Goal: Task Accomplishment & Management: Use online tool/utility

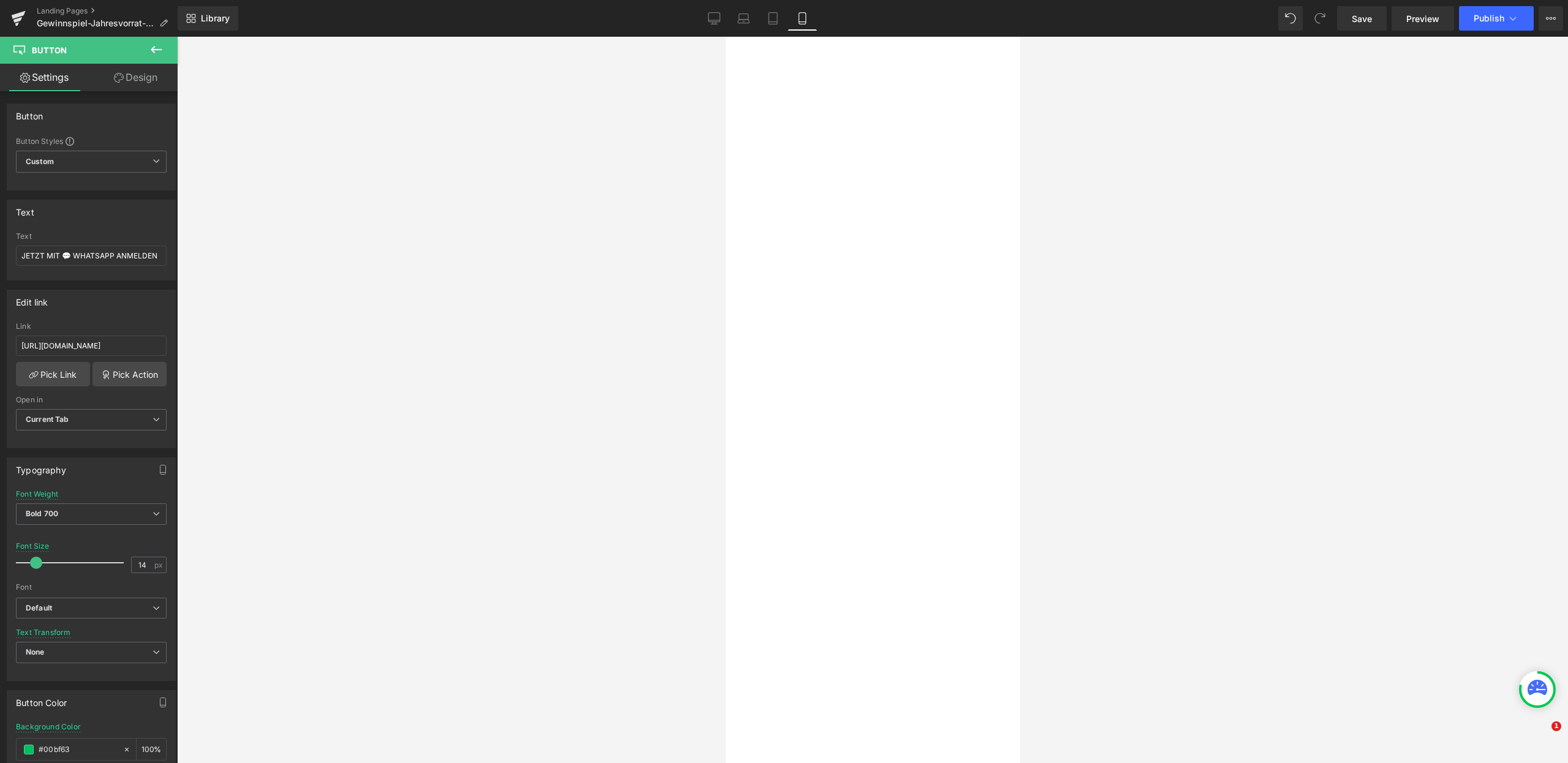
click at [725, 7] on link "Desktop" at bounding box center [714, 18] width 30 height 24
type input "16"
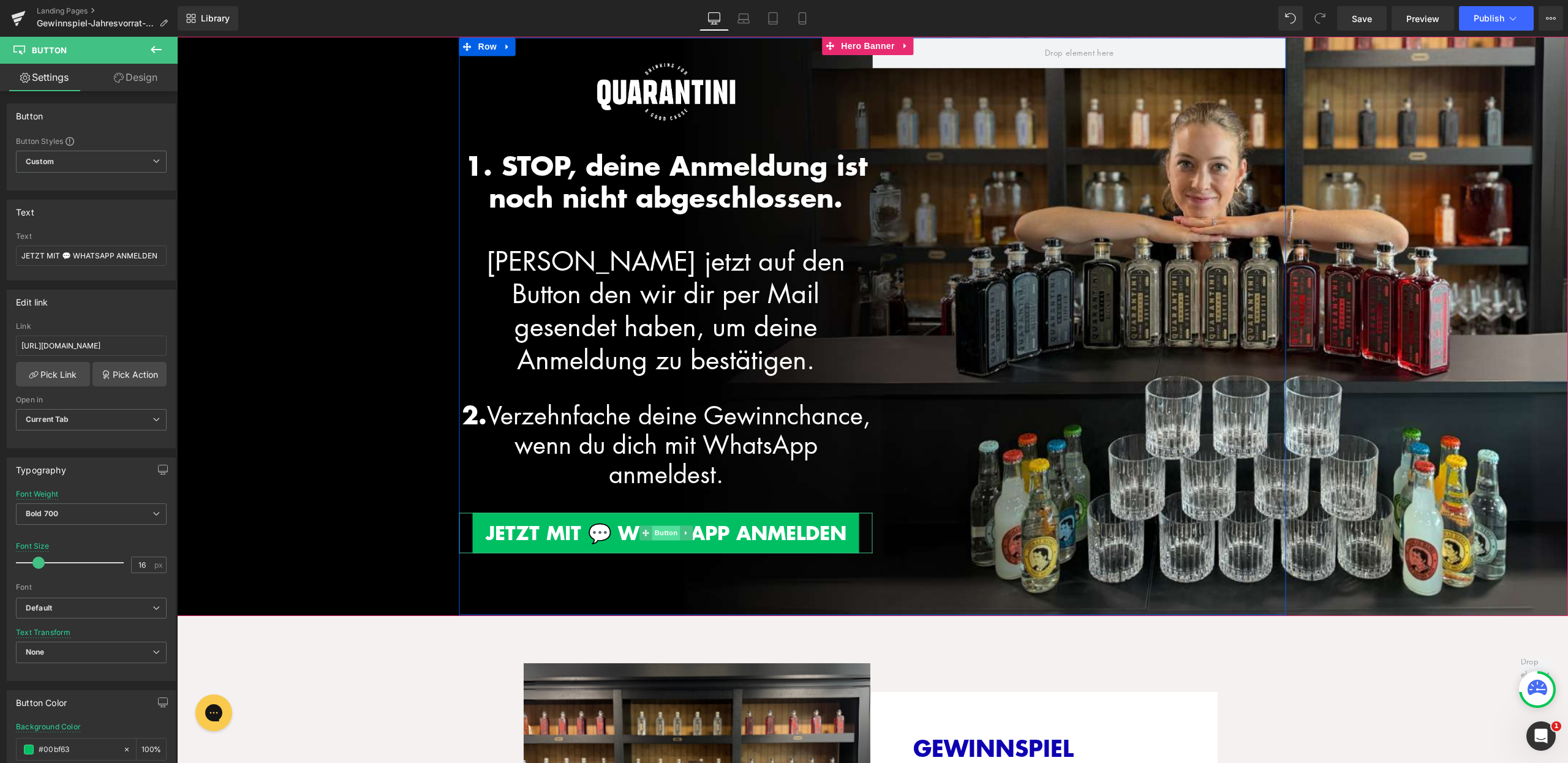
click at [661, 526] on span "Button" at bounding box center [665, 533] width 28 height 14
click at [121, 346] on input "[URL][DOMAIN_NAME]" at bounding box center [91, 345] width 151 height 21
drag, startPoint x: 121, startPoint y: 344, endPoint x: 160, endPoint y: 346, distance: 39.1
click at [160, 346] on input "[URL][DOMAIN_NAME]" at bounding box center [91, 345] width 151 height 21
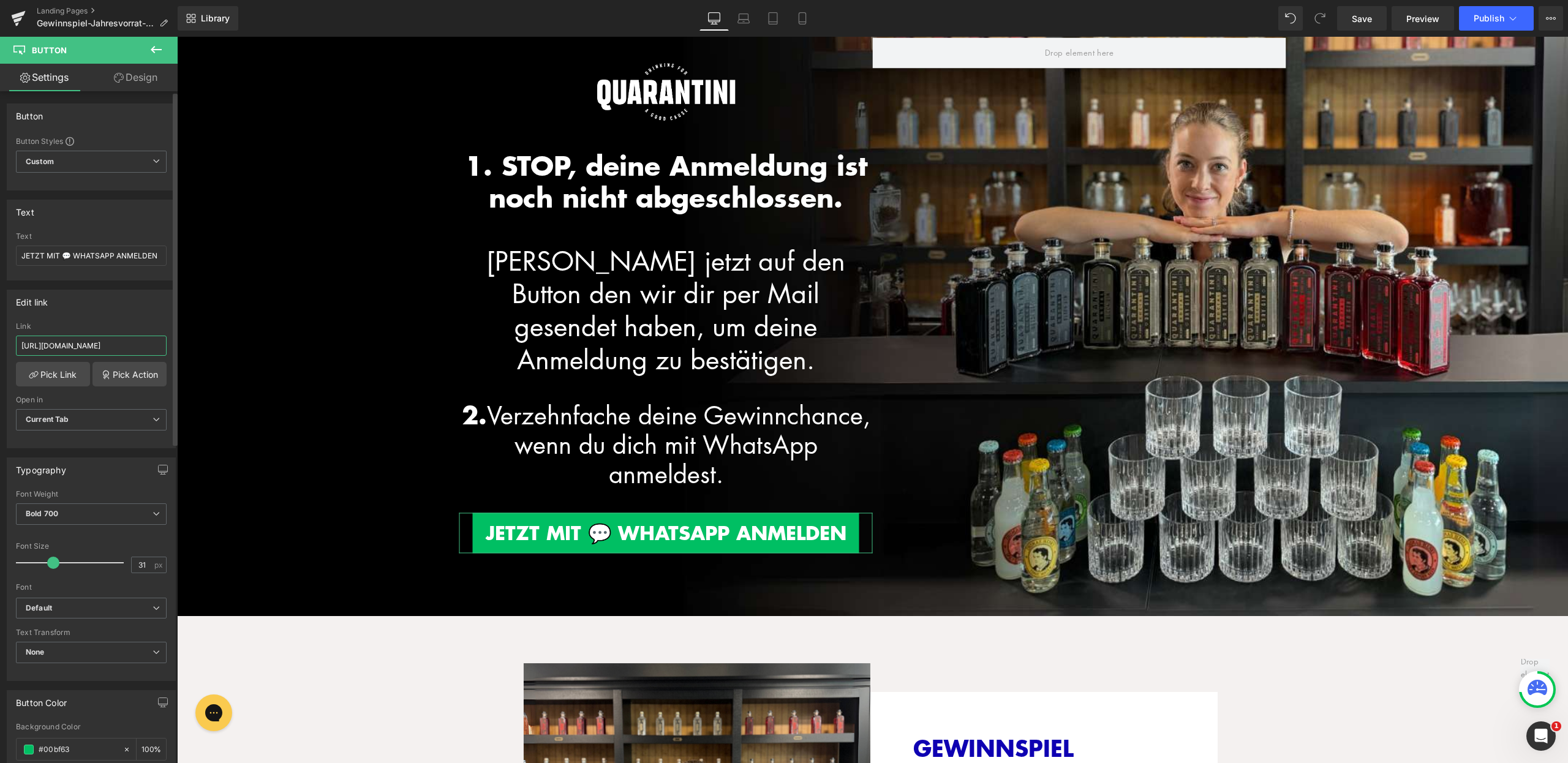
click at [81, 346] on input "[URL][DOMAIN_NAME]" at bounding box center [91, 345] width 151 height 21
drag, startPoint x: 83, startPoint y: 344, endPoint x: 100, endPoint y: 346, distance: 17.1
click at [100, 346] on input "[URL][DOMAIN_NAME]" at bounding box center [91, 345] width 151 height 21
drag, startPoint x: 44, startPoint y: 348, endPoint x: 21, endPoint y: 345, distance: 23.2
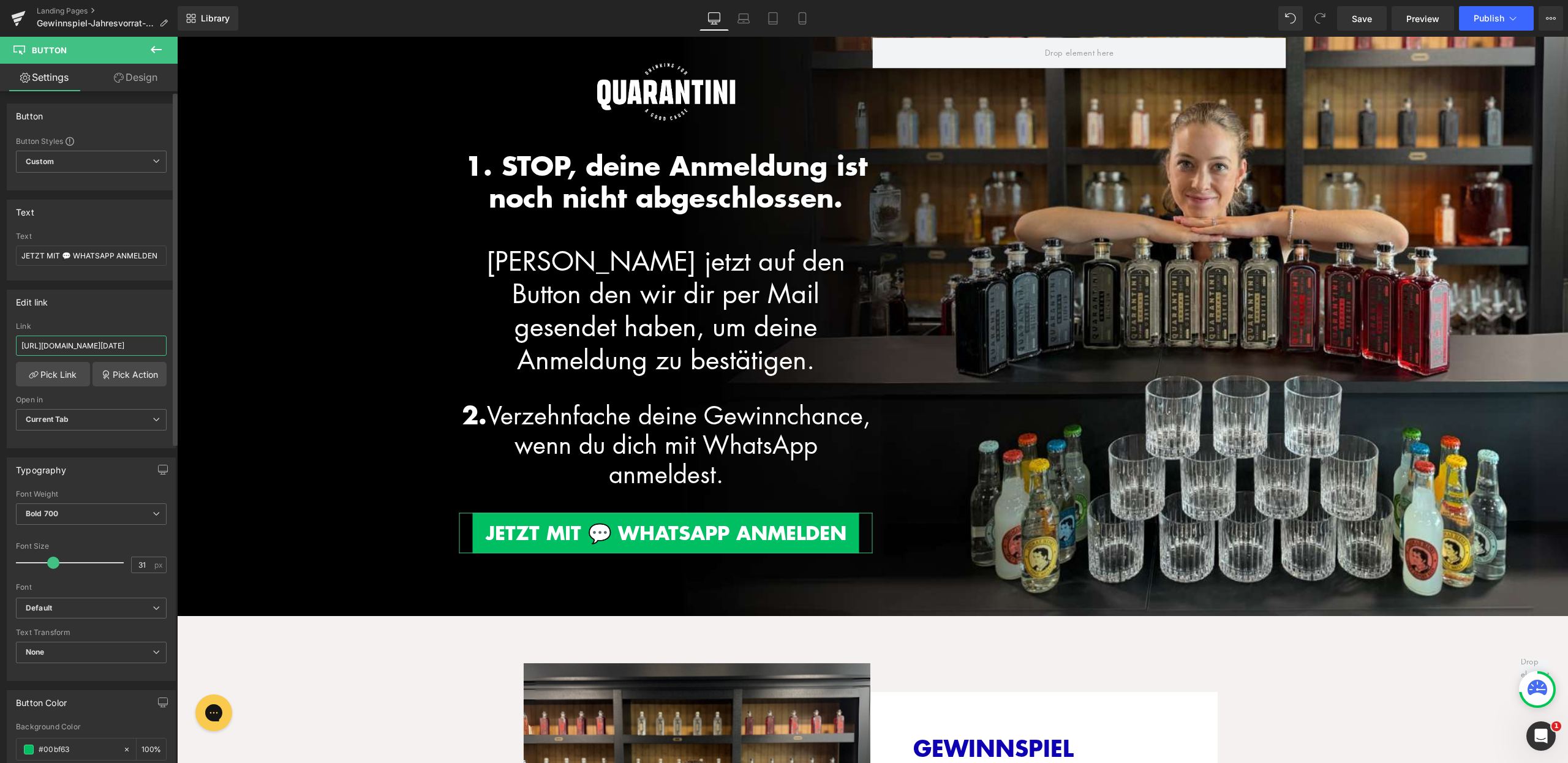
click at [21, 345] on input "[URL][DOMAIN_NAME][DATE]" at bounding box center [91, 345] width 151 height 21
click at [81, 347] on input "[URL][DOMAIN_NAME][DATE]" at bounding box center [91, 345] width 151 height 21
drag, startPoint x: 90, startPoint y: 346, endPoint x: 160, endPoint y: 345, distance: 70.0
click at [160, 345] on input "[URL][DOMAIN_NAME][DATE]" at bounding box center [91, 345] width 151 height 21
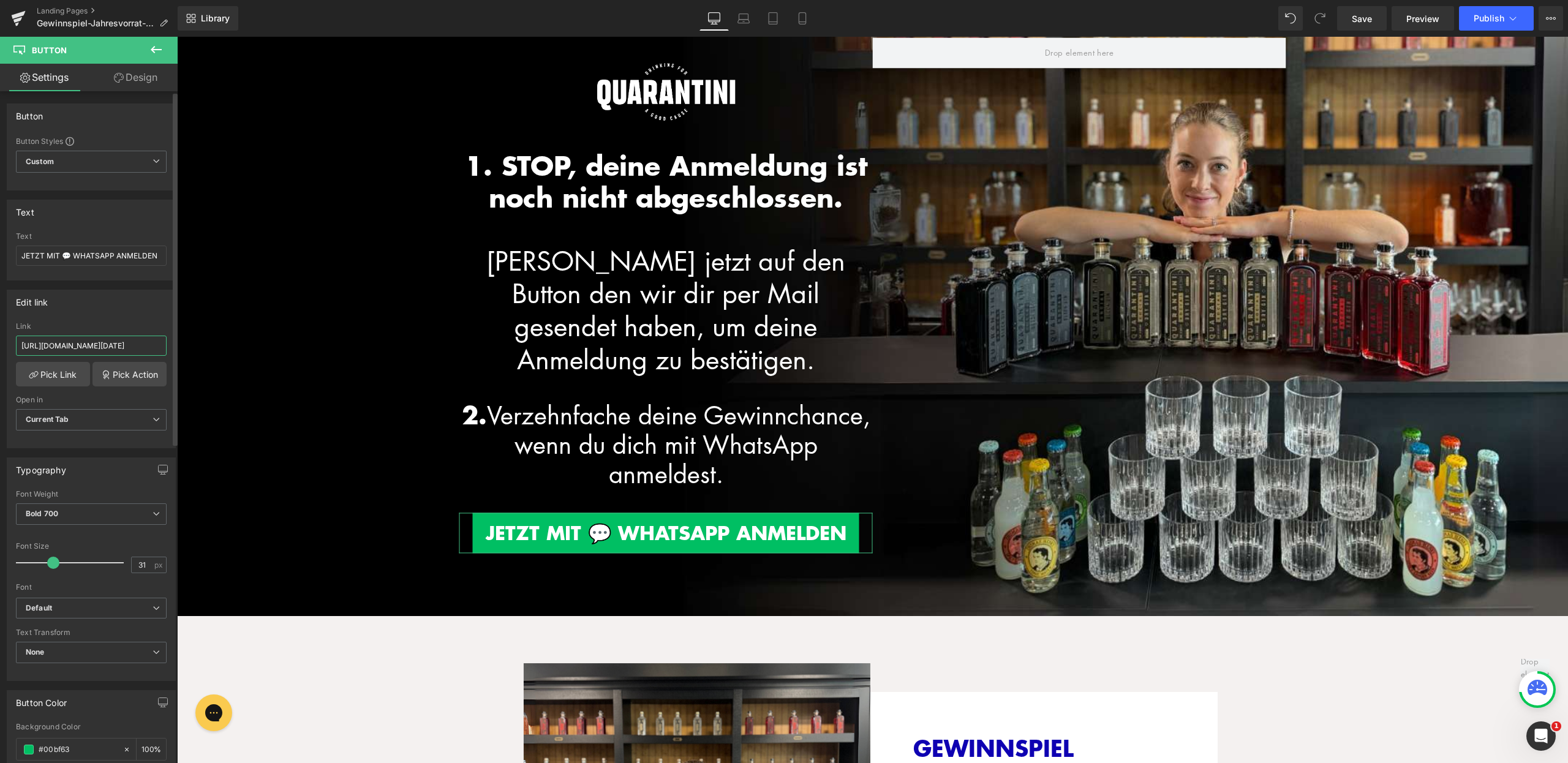
type input "[URL][DOMAIN_NAME][DATE]"
click at [130, 299] on div "Edit link" at bounding box center [91, 302] width 168 height 24
click at [126, 349] on input "[URL][DOMAIN_NAME][DATE]" at bounding box center [91, 345] width 151 height 21
click at [133, 283] on div "Edit link [URL][DOMAIN_NAME][DATE] Link [URL][DOMAIN_NAME][DATE] Pick Link Pick…" at bounding box center [91, 364] width 183 height 168
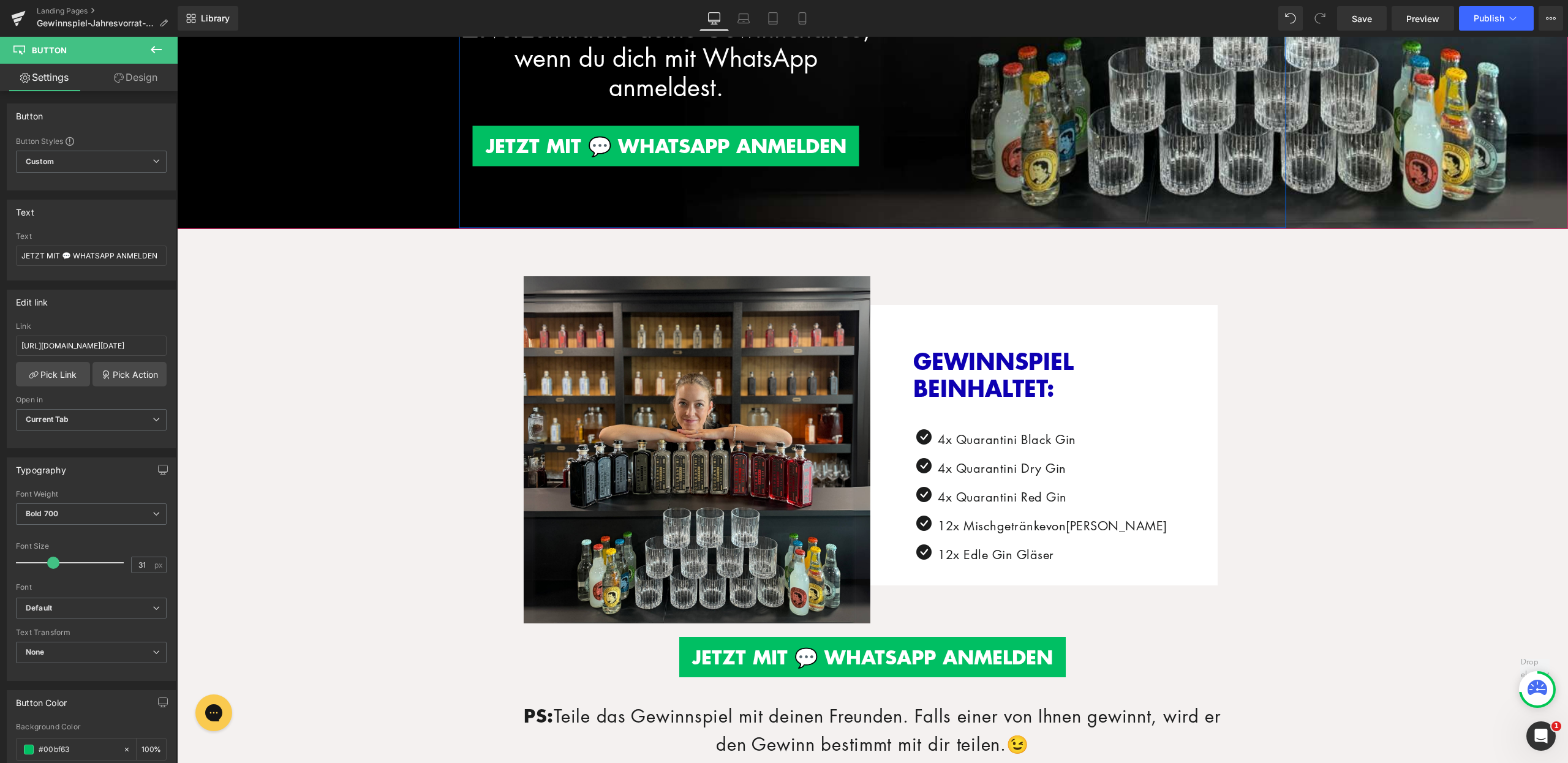
scroll to position [447, 0]
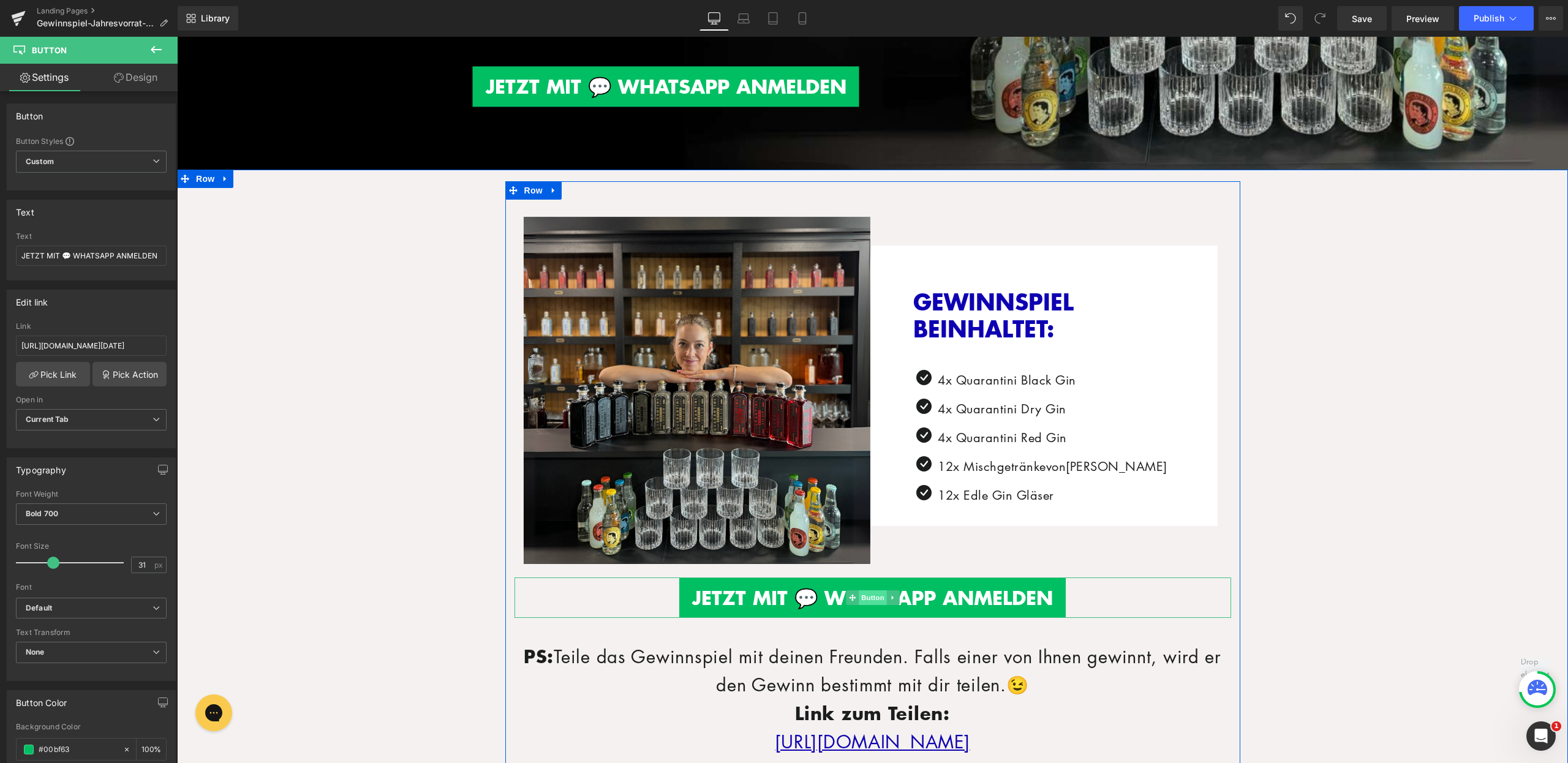
click at [859, 591] on span "Button" at bounding box center [872, 597] width 28 height 14
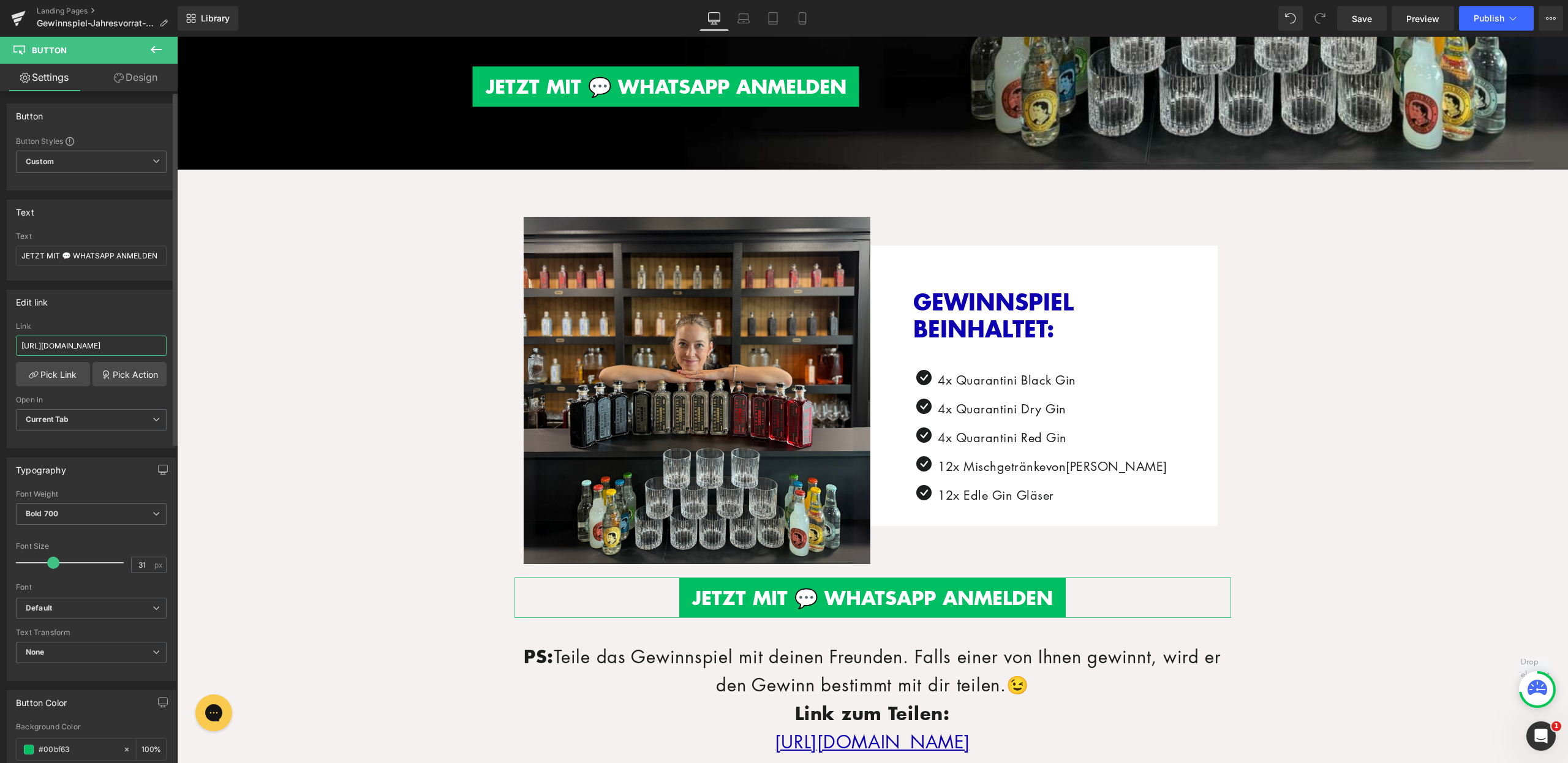
click at [103, 347] on input "https://quarantini.de/gewinnspiel-jahresvorrat-16032025-whatsapp" at bounding box center [91, 345] width 151 height 21
paste input "aug"
type input "https://quarantini.de/gewinnspiel-jahresvorrat-aug2025-whatsapp"
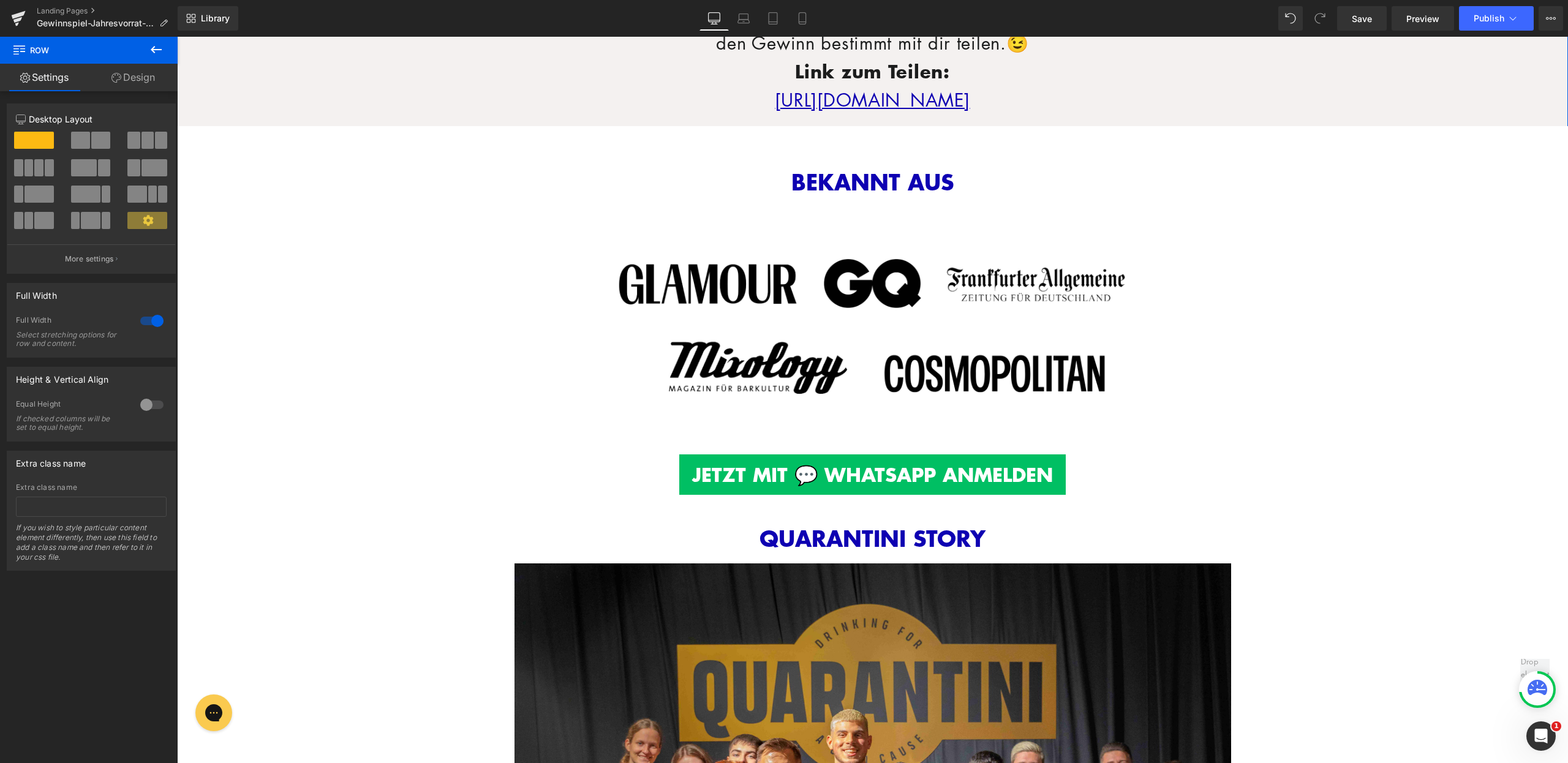
scroll to position [1157, 0]
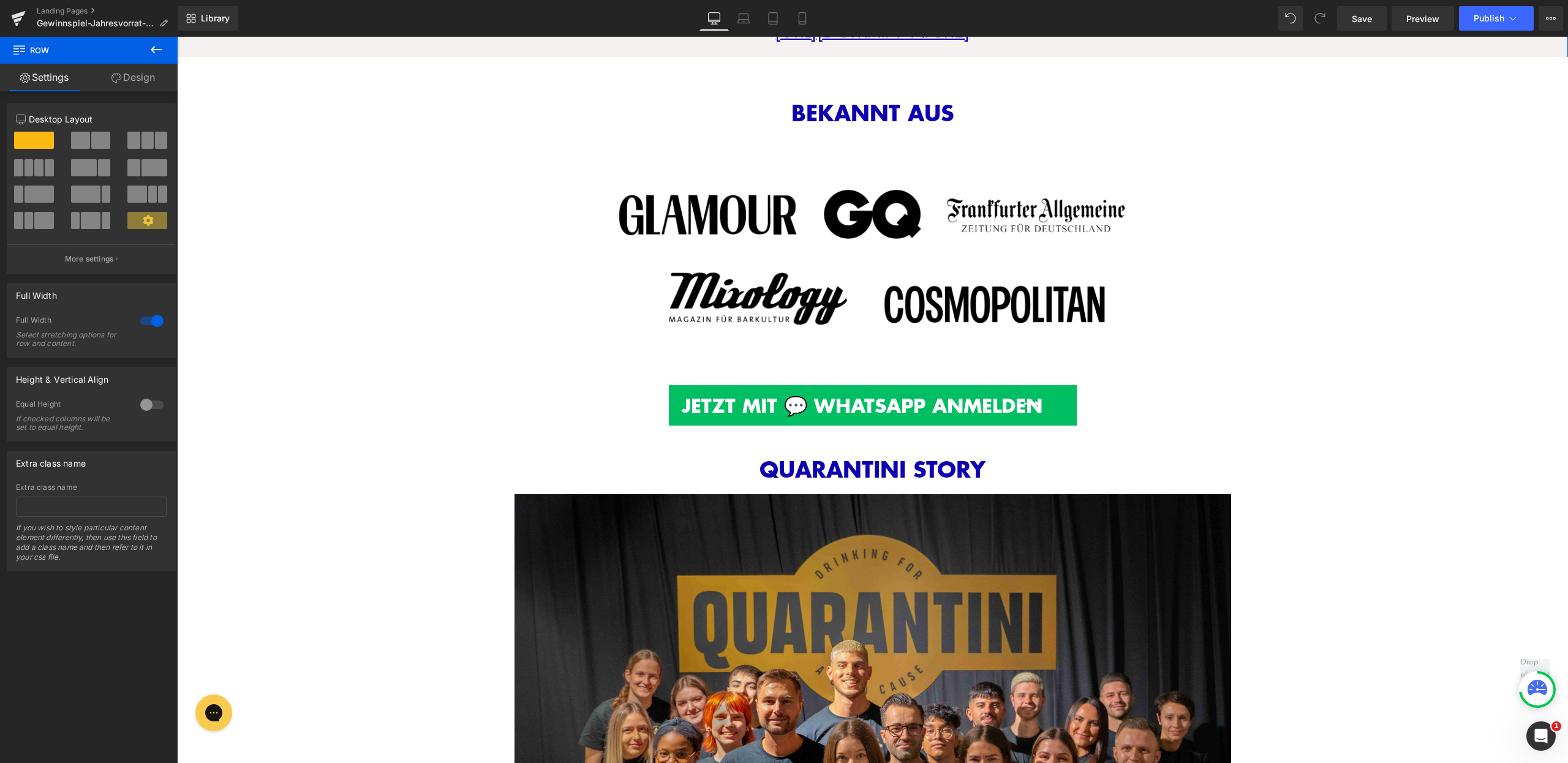
click at [875, 398] on div "JETZT MIT 💬 WHATSAPP ANMELDEN Button" at bounding box center [873, 405] width 1391 height 40
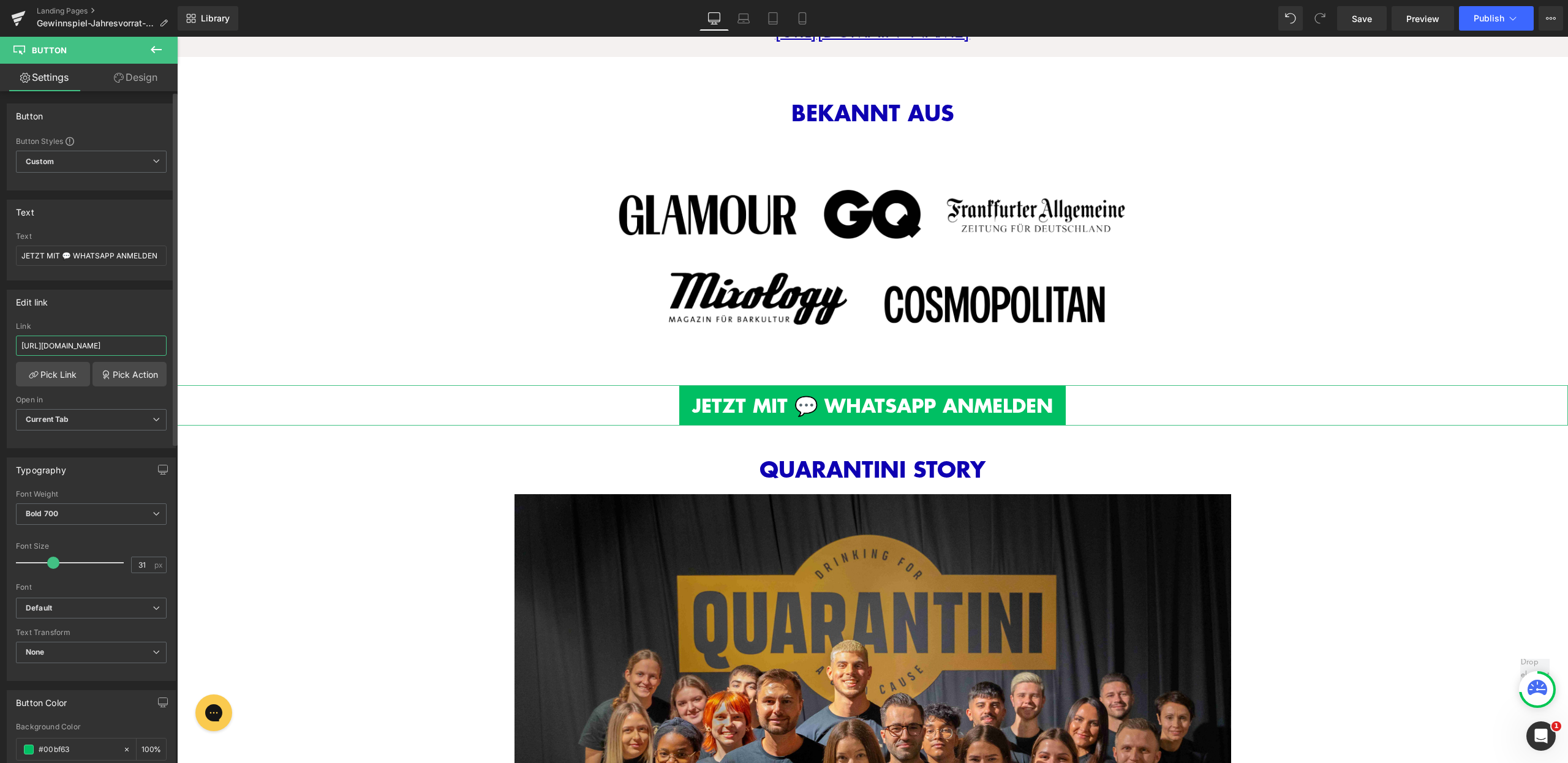
click at [101, 350] on input "https://quarantini.de/gewinnspiel-jahresvorrat-16032025-whatsapp" at bounding box center [91, 345] width 151 height 21
type input "https://quarantini.de/gewinnspiel-jahresvorrat-aug2025-whatsapp"
click at [438, 310] on div at bounding box center [873, 249] width 1391 height 246
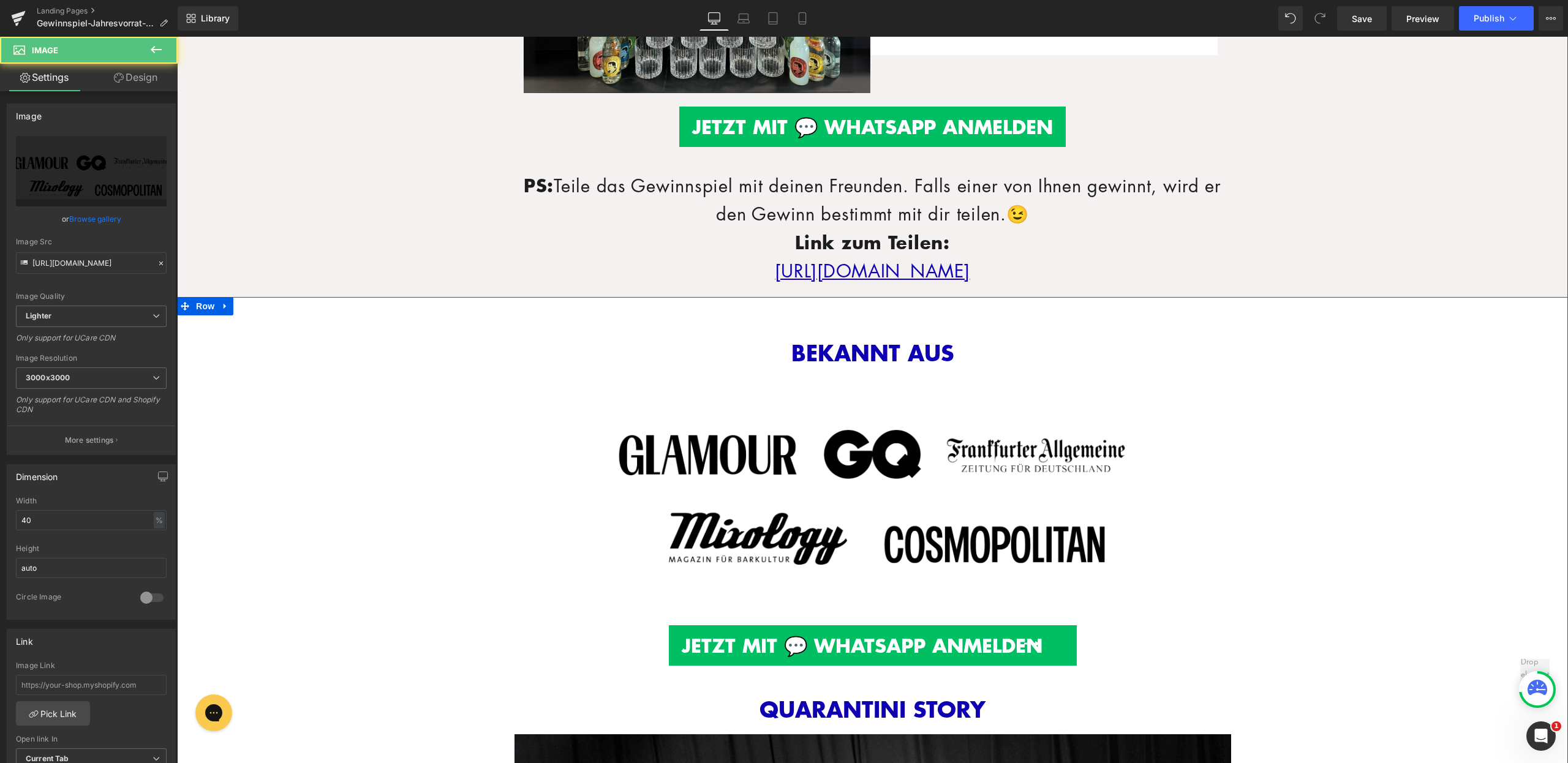
scroll to position [427, 0]
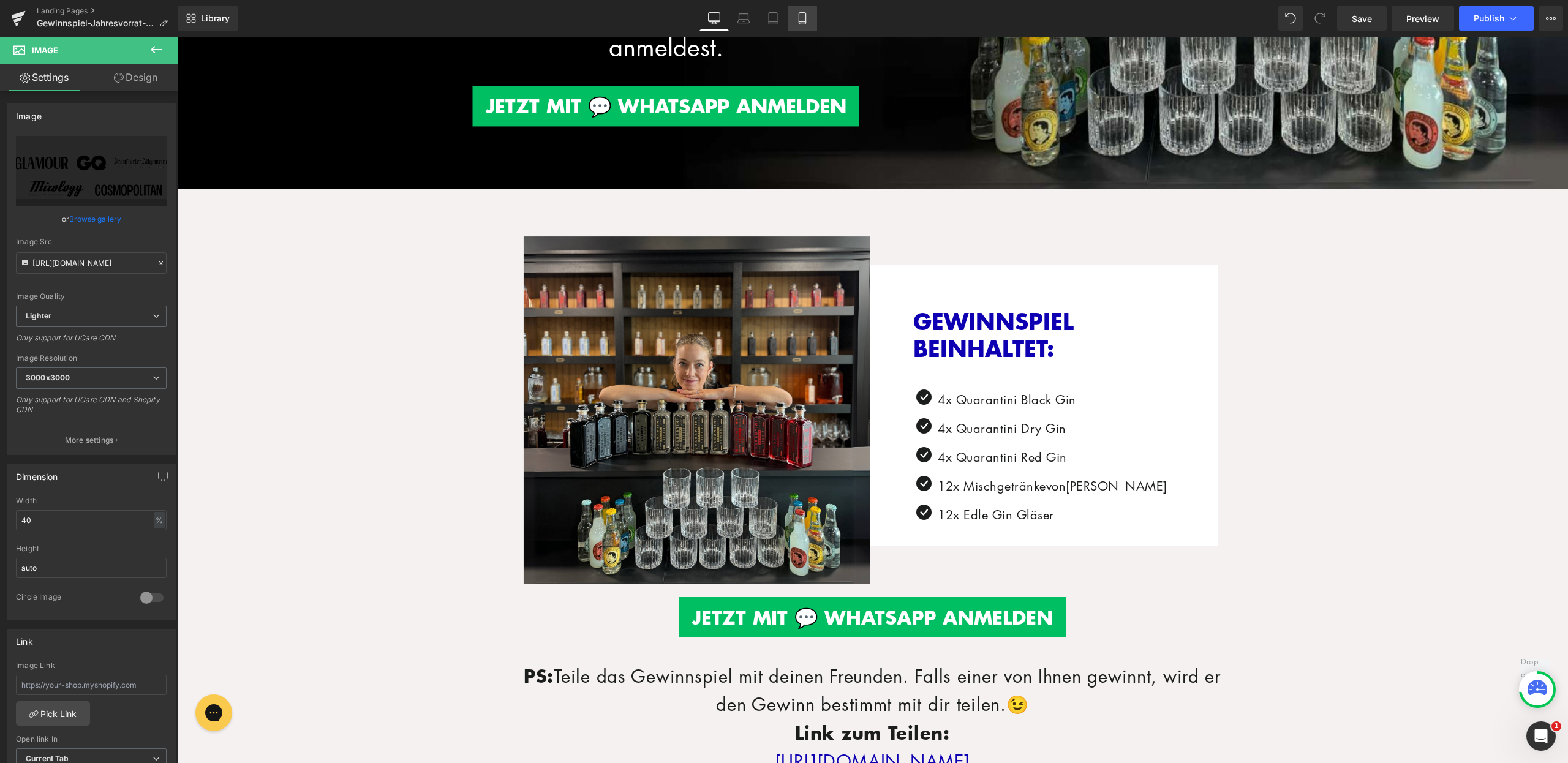
click at [798, 21] on icon at bounding box center [802, 18] width 12 height 12
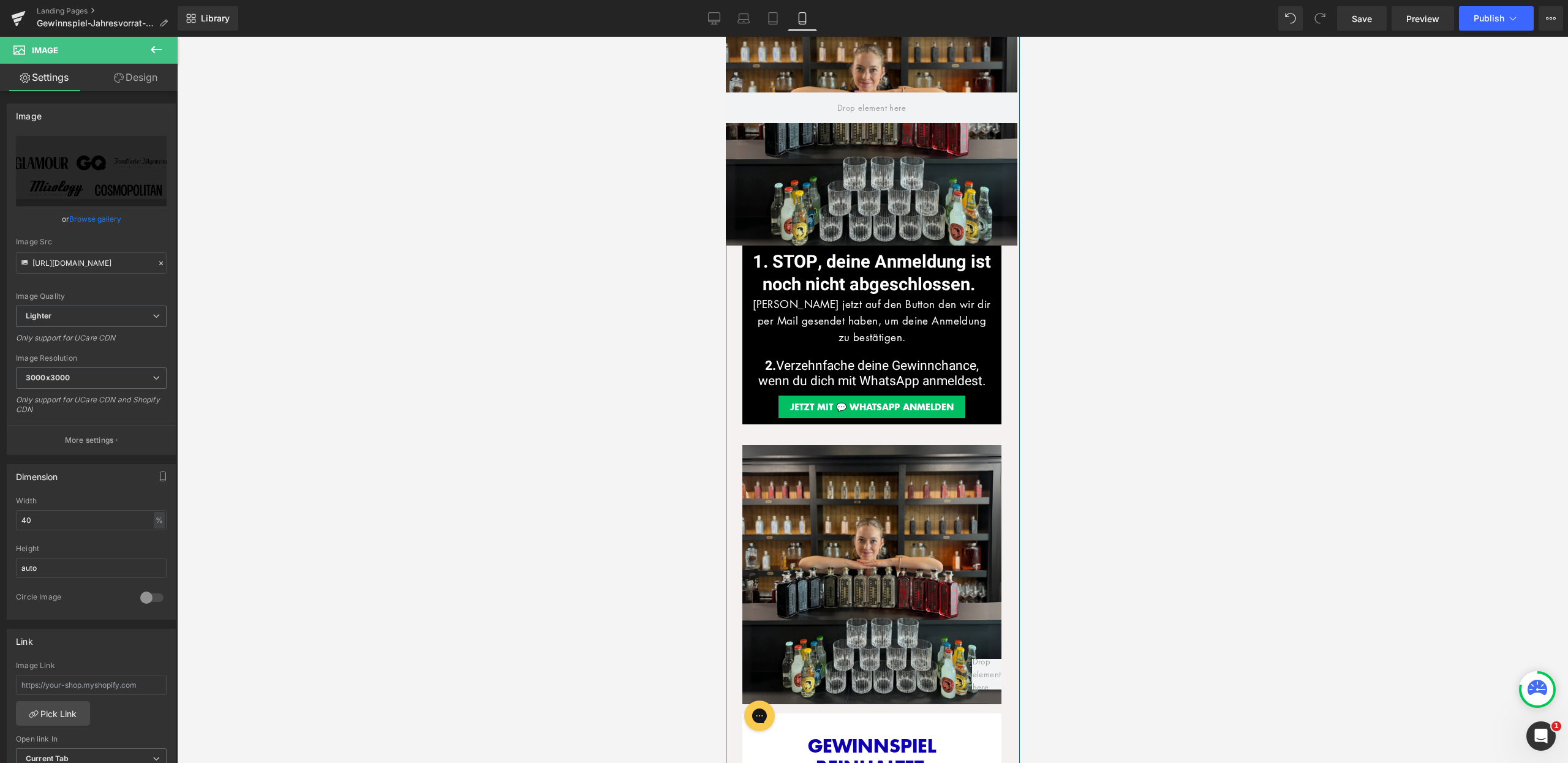
scroll to position [0, 0]
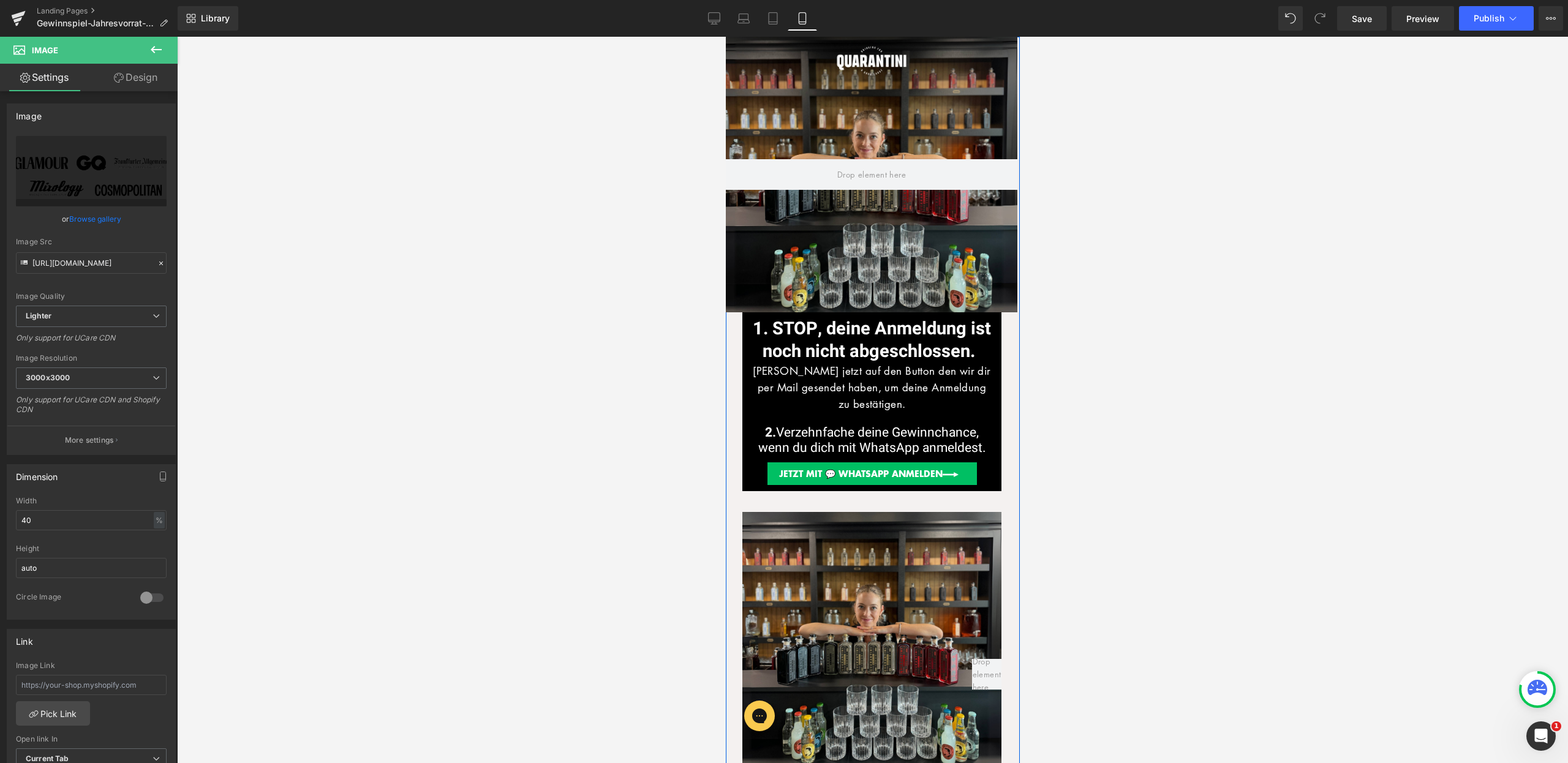
click at [865, 473] on div "JETZT MIT 💬 WHATSAPP ANMELDEN Button" at bounding box center [872, 474] width 241 height 24
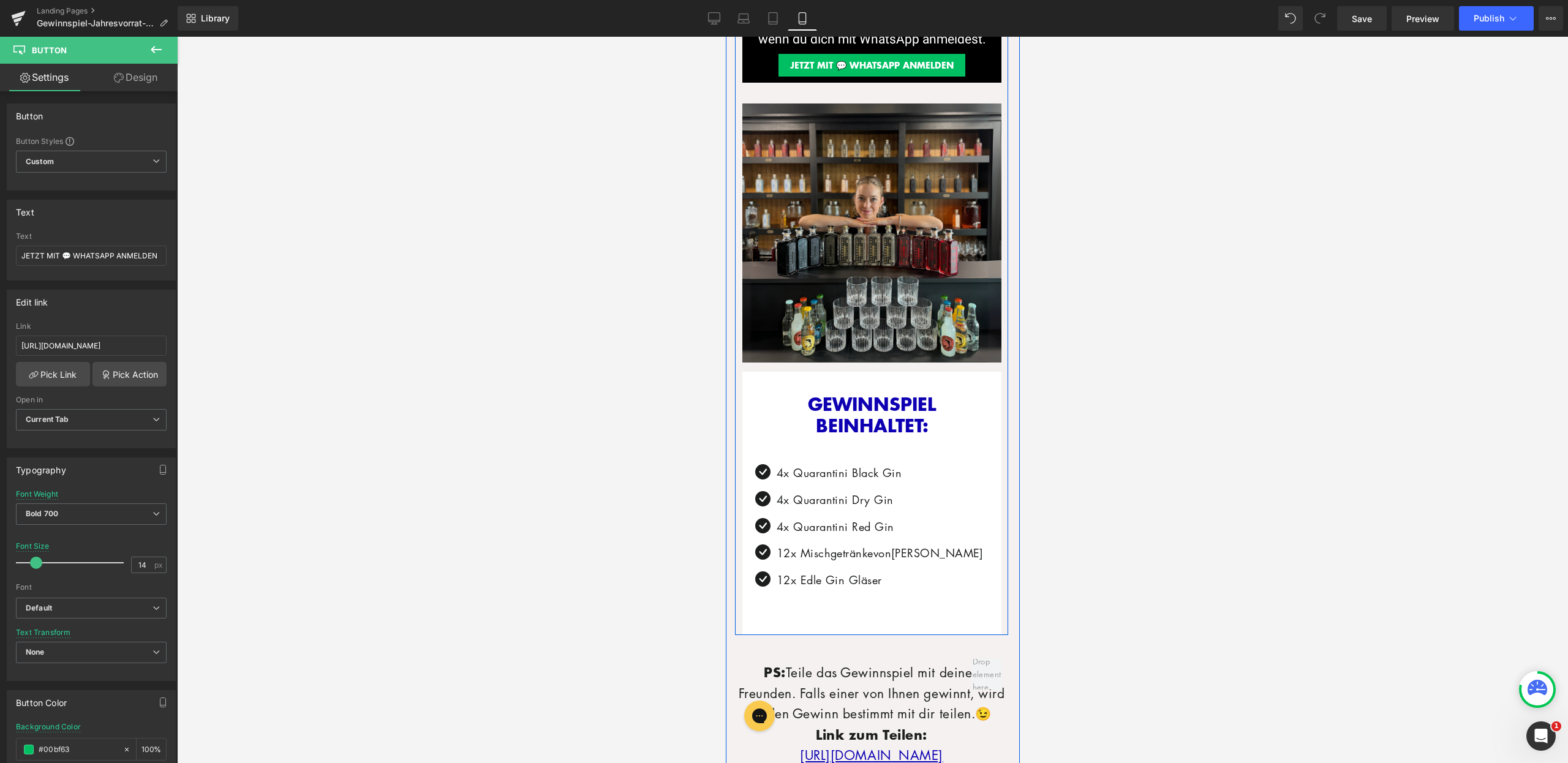
scroll to position [632, 0]
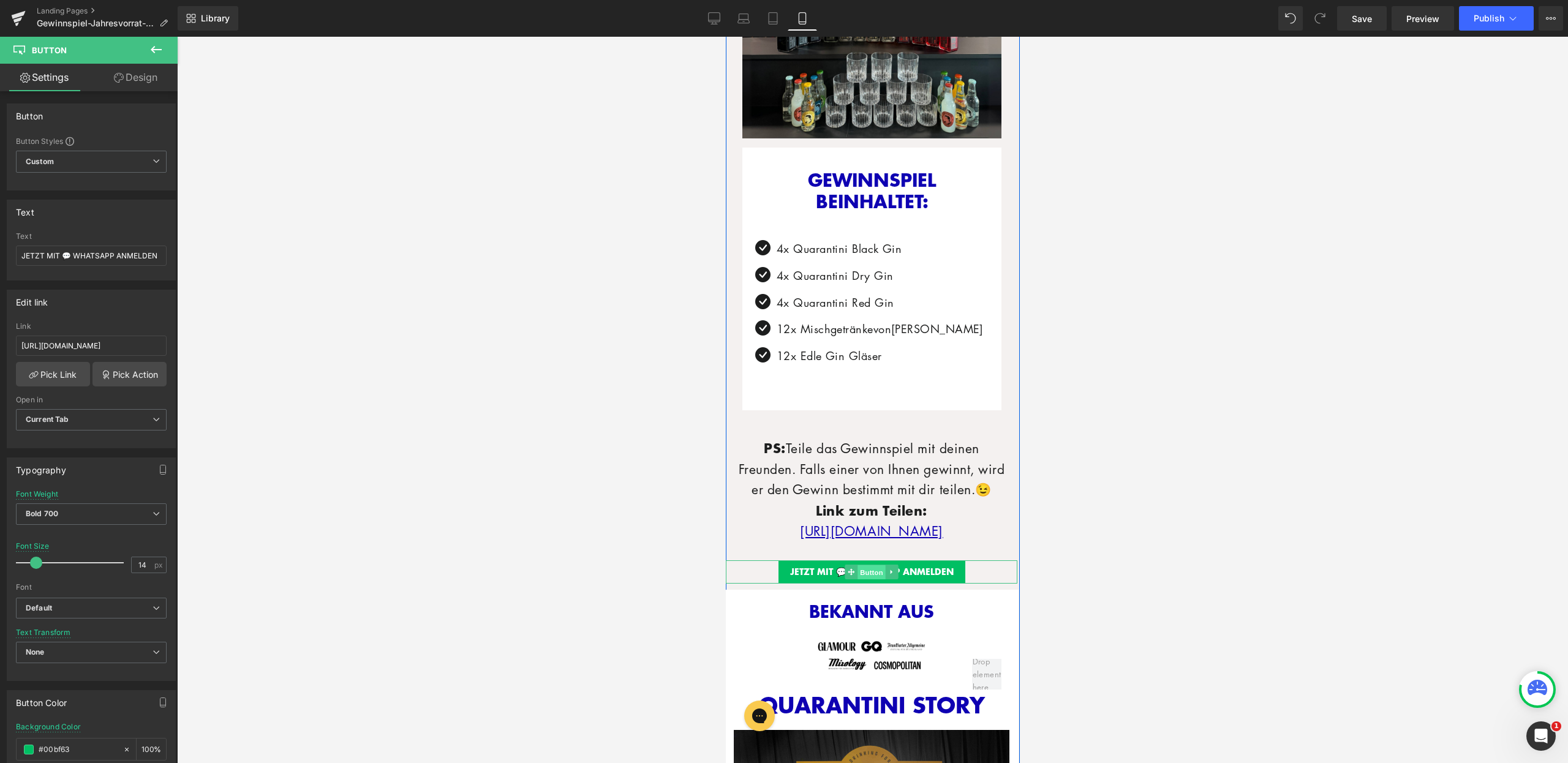
click at [868, 580] on span "Button" at bounding box center [871, 572] width 28 height 14
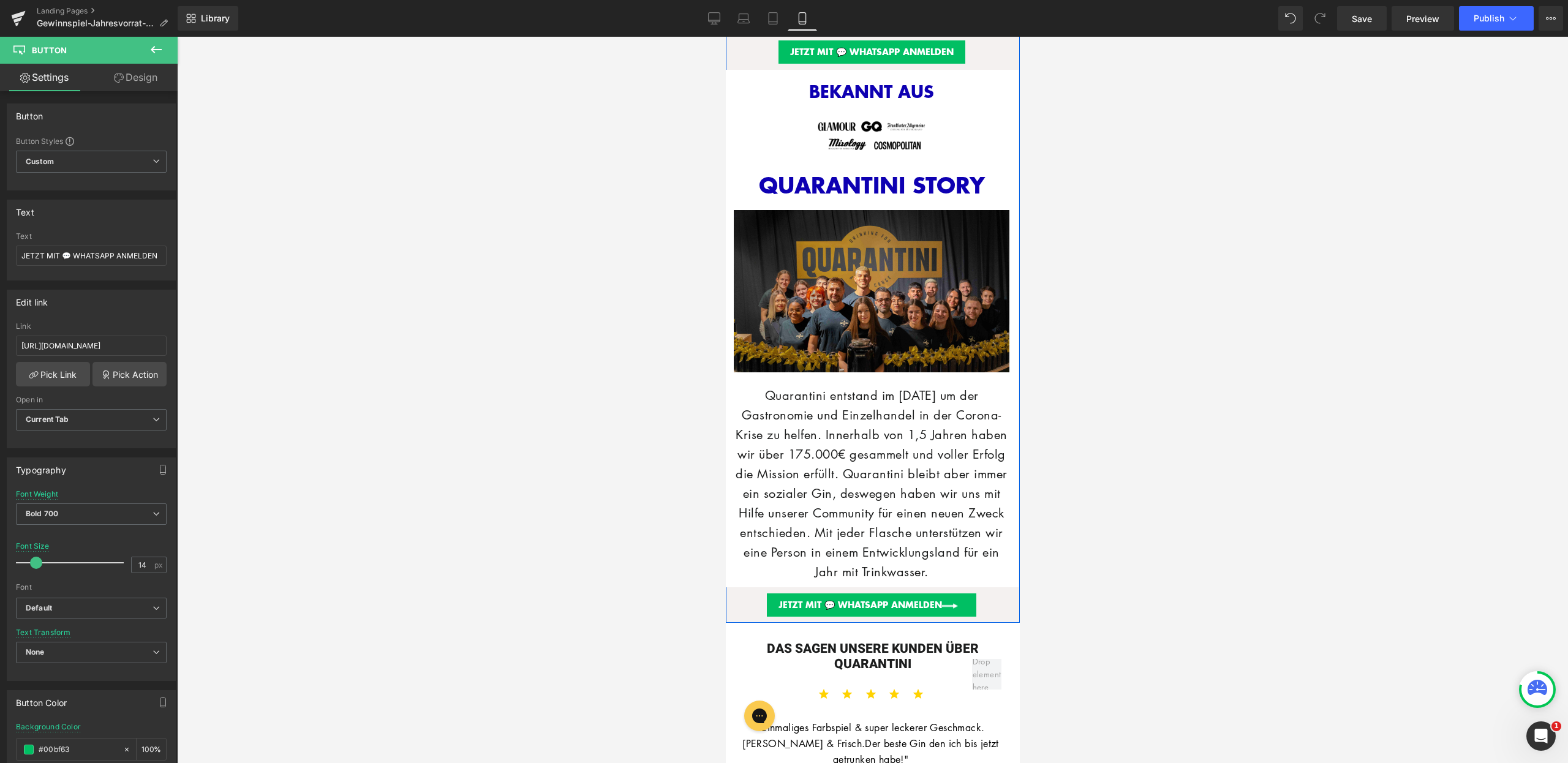
scroll to position [1159, 0]
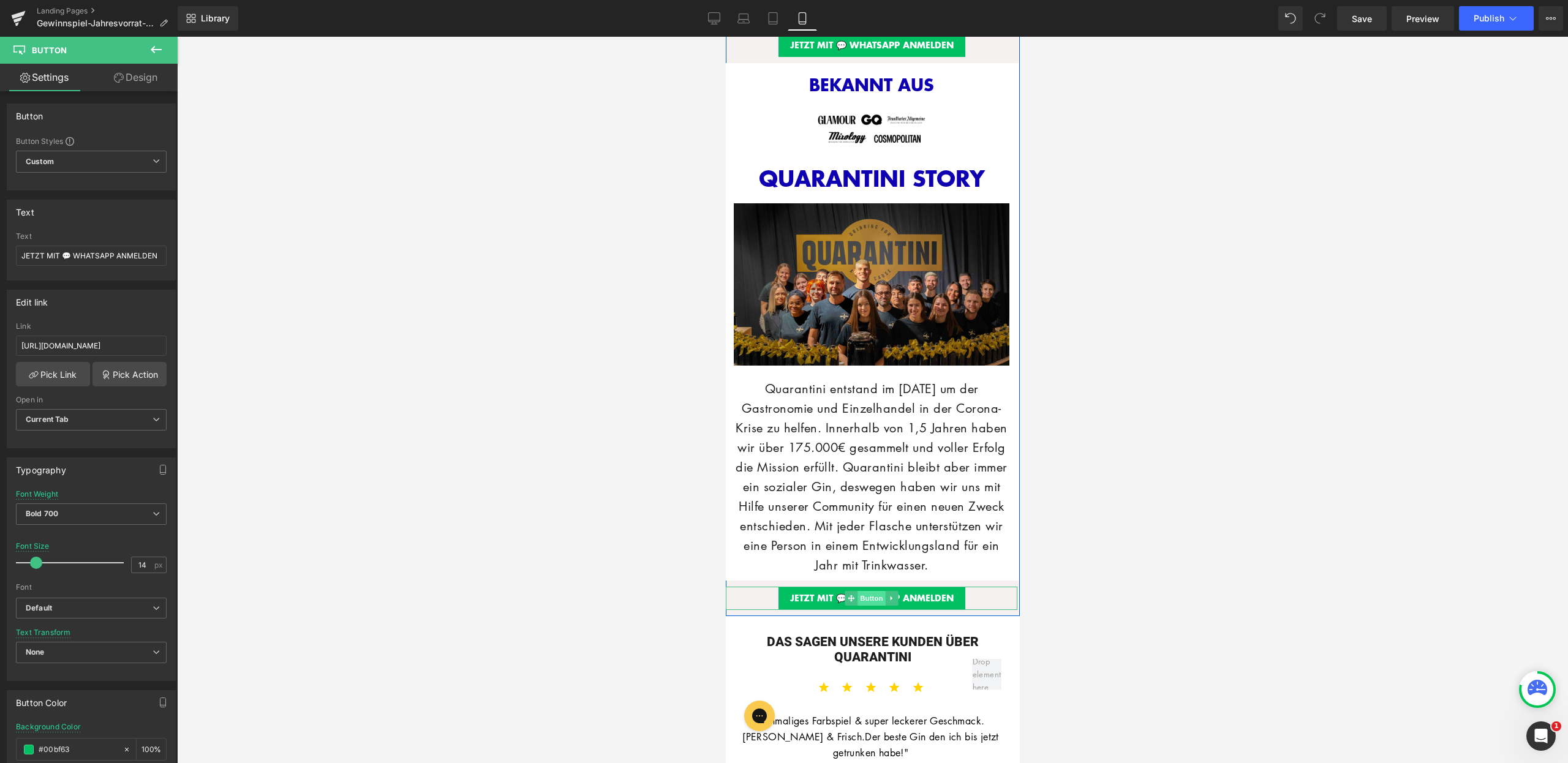
click at [857, 606] on span "Button" at bounding box center [871, 598] width 28 height 14
drag, startPoint x: 123, startPoint y: 350, endPoint x: 199, endPoint y: 348, distance: 76.0
click at [199, 348] on div "Button You are previewing how the will restyle your page. You can not edit Elem…" at bounding box center [784, 392] width 1568 height 784
type input "https://quarantini.de/gewinnspiel-jahresvorrat-aug2025-whatsapp"
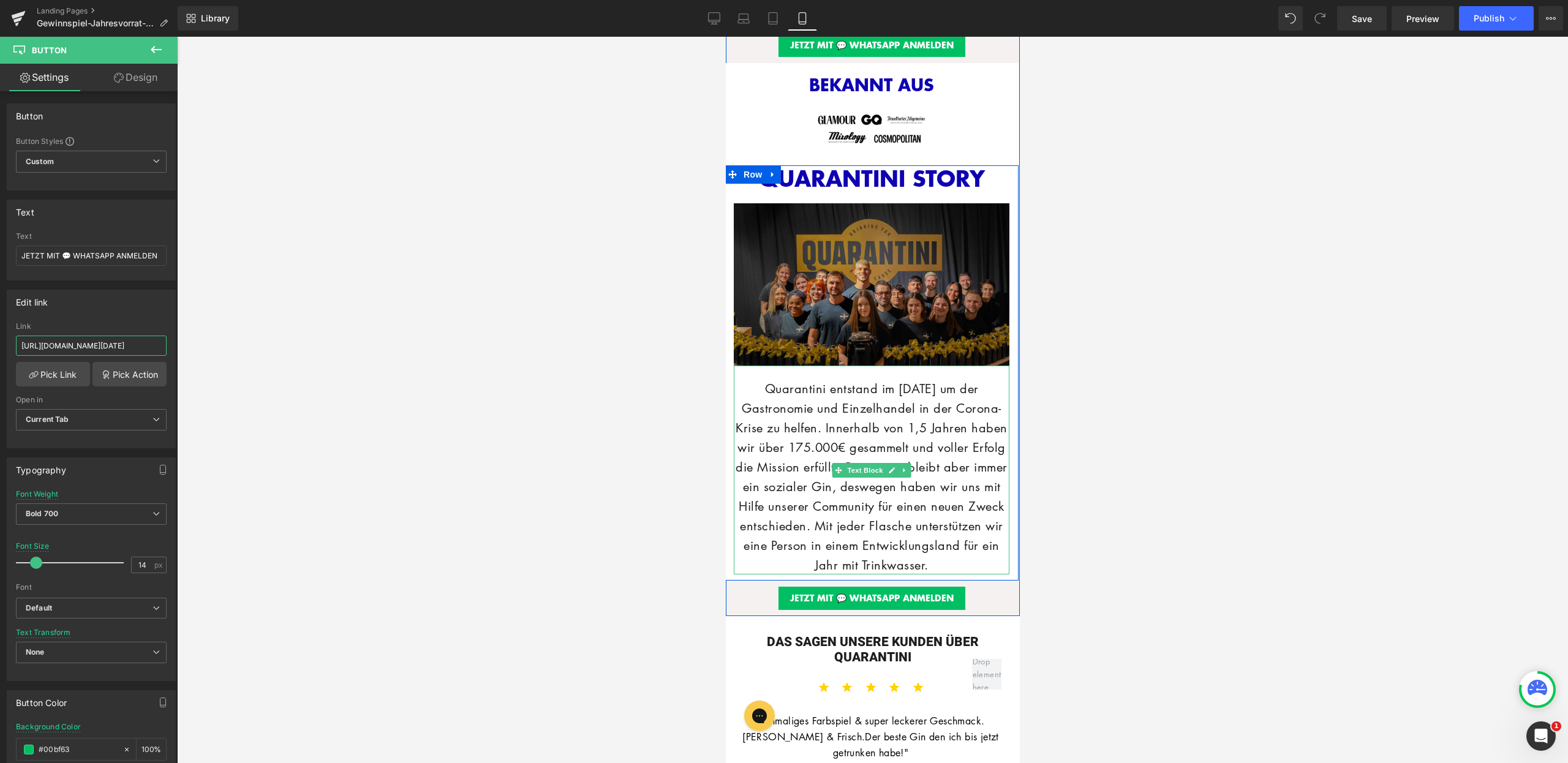
scroll to position [1056, 0]
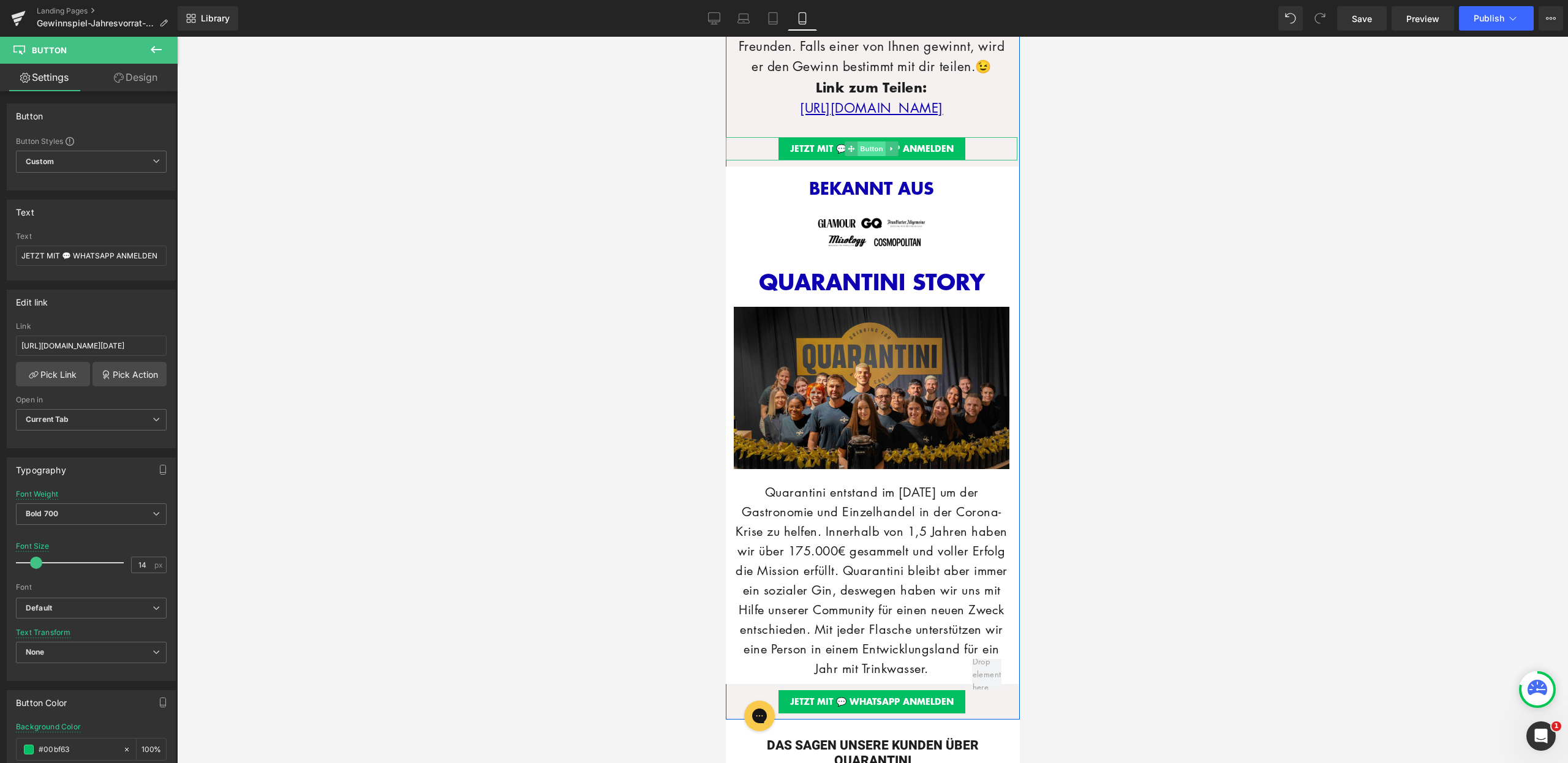
click at [862, 156] on span "Button" at bounding box center [871, 148] width 28 height 14
drag, startPoint x: 98, startPoint y: 342, endPoint x: 182, endPoint y: 345, distance: 84.1
click at [182, 345] on div "Button You are previewing how the will restyle your page. You can not edit Elem…" at bounding box center [784, 392] width 1568 height 784
paste input "aug"
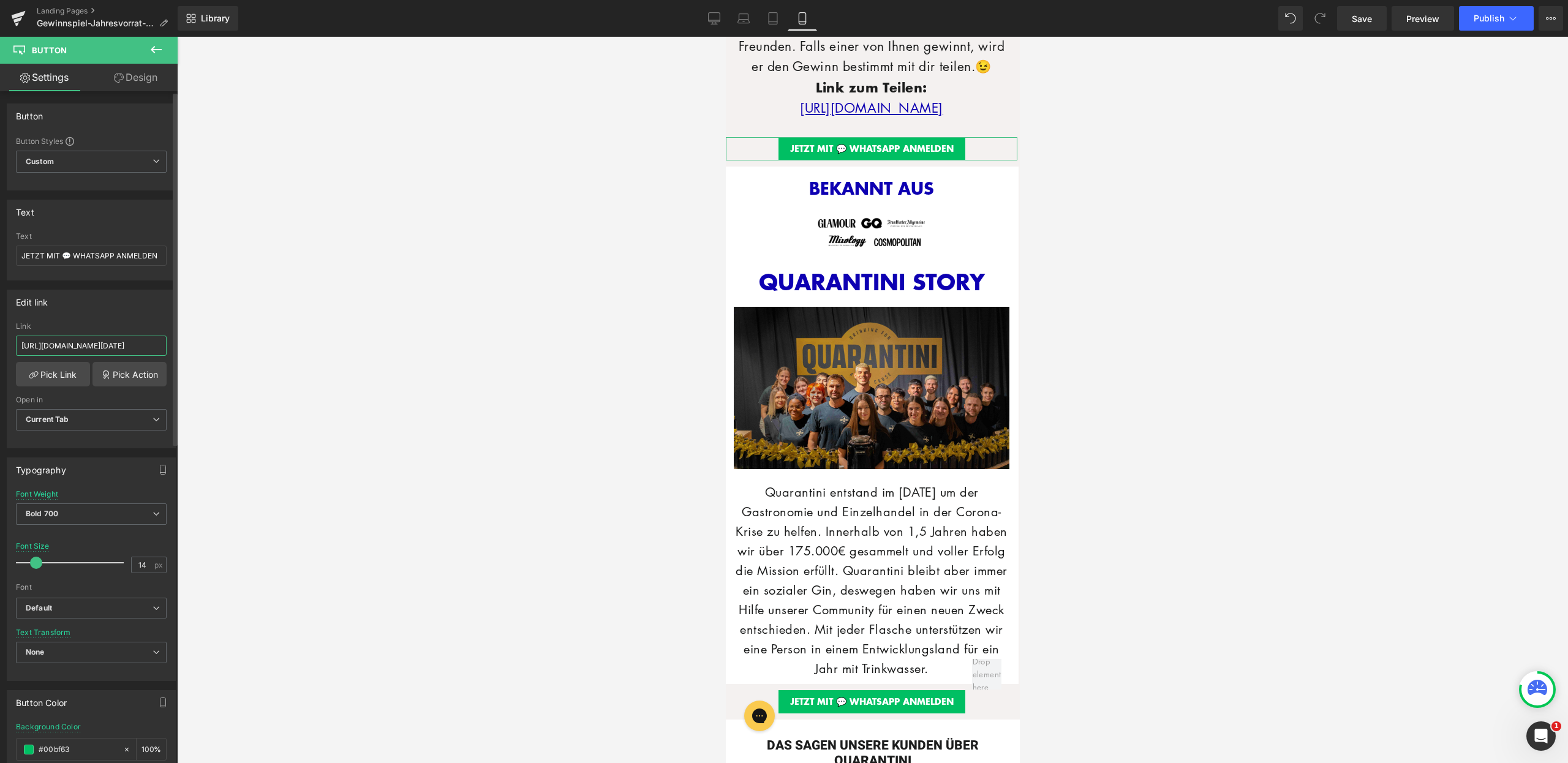
scroll to position [0, 96]
type input "https://quarantini.de/gewinnspiel-jahresvorrat-aug2025-whatsapp"
click at [129, 312] on div "Edit link" at bounding box center [91, 302] width 168 height 24
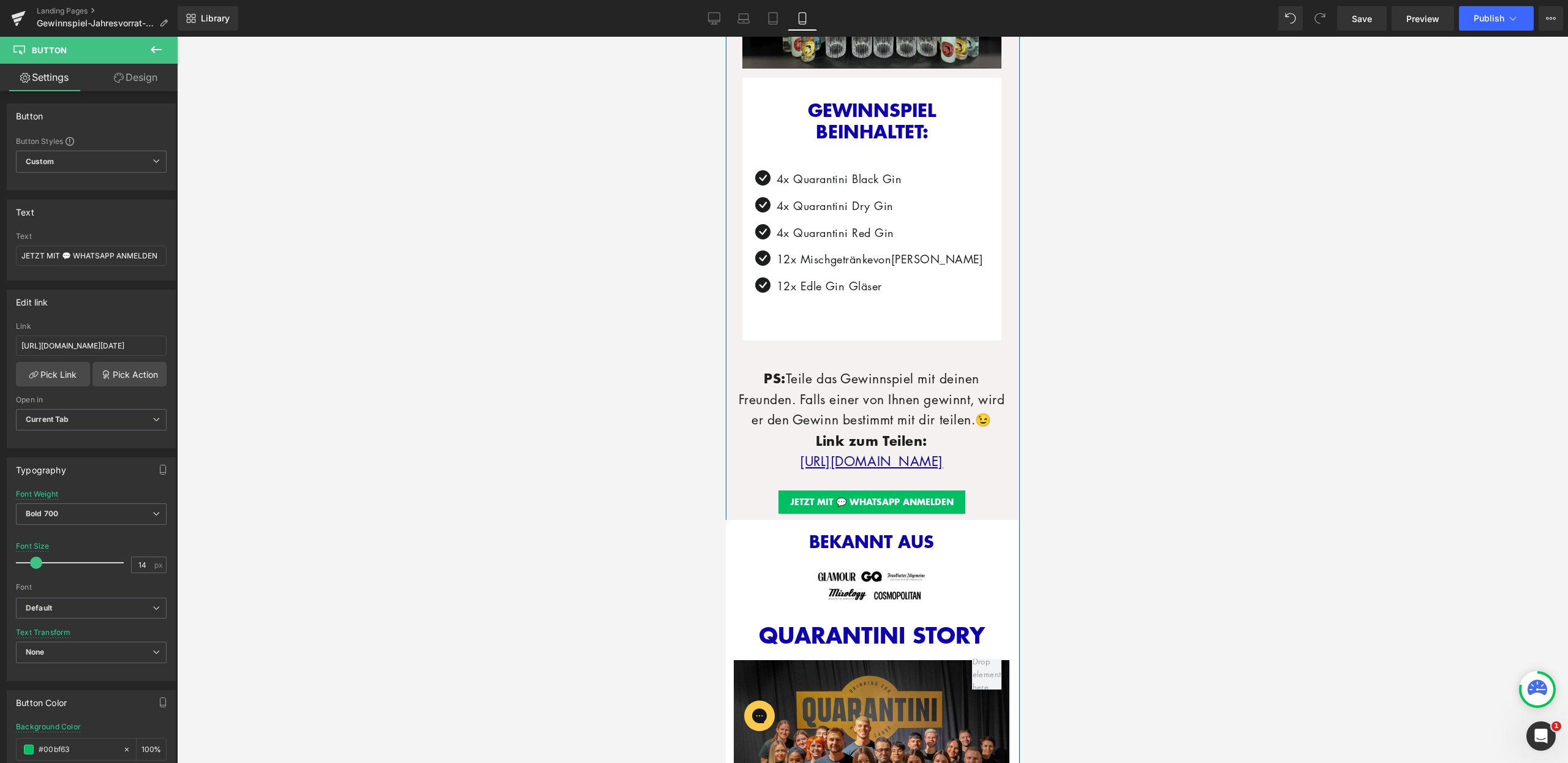
scroll to position [704, 0]
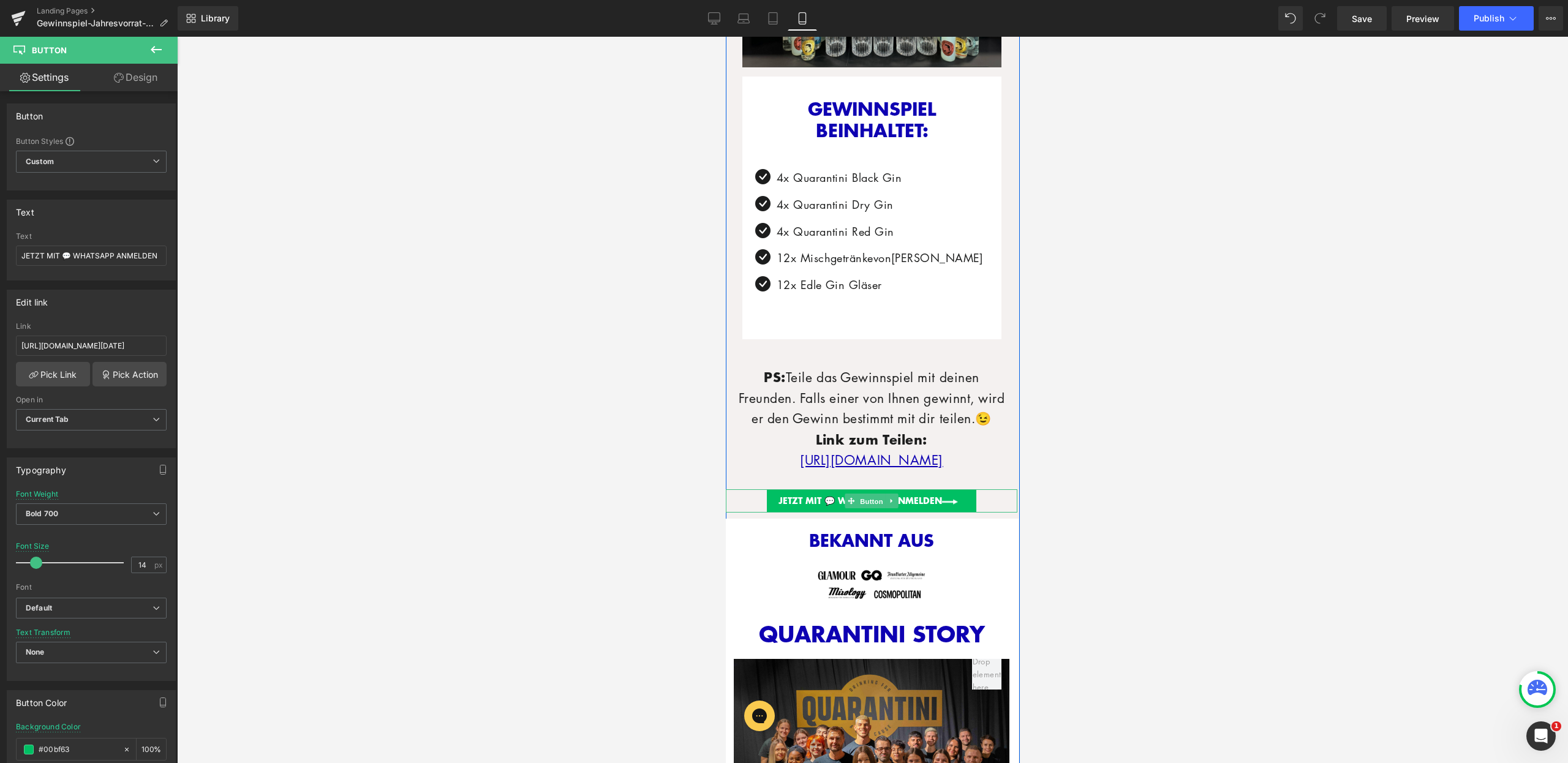
click at [859, 509] on span "Button" at bounding box center [871, 501] width 28 height 14
drag, startPoint x: 105, startPoint y: 349, endPoint x: 199, endPoint y: 350, distance: 94.0
click at [199, 350] on div "Button You are previewing how the will restyle your page. You can not edit Elem…" at bounding box center [784, 392] width 1568 height 784
click at [353, 353] on div at bounding box center [873, 399] width 1391 height 726
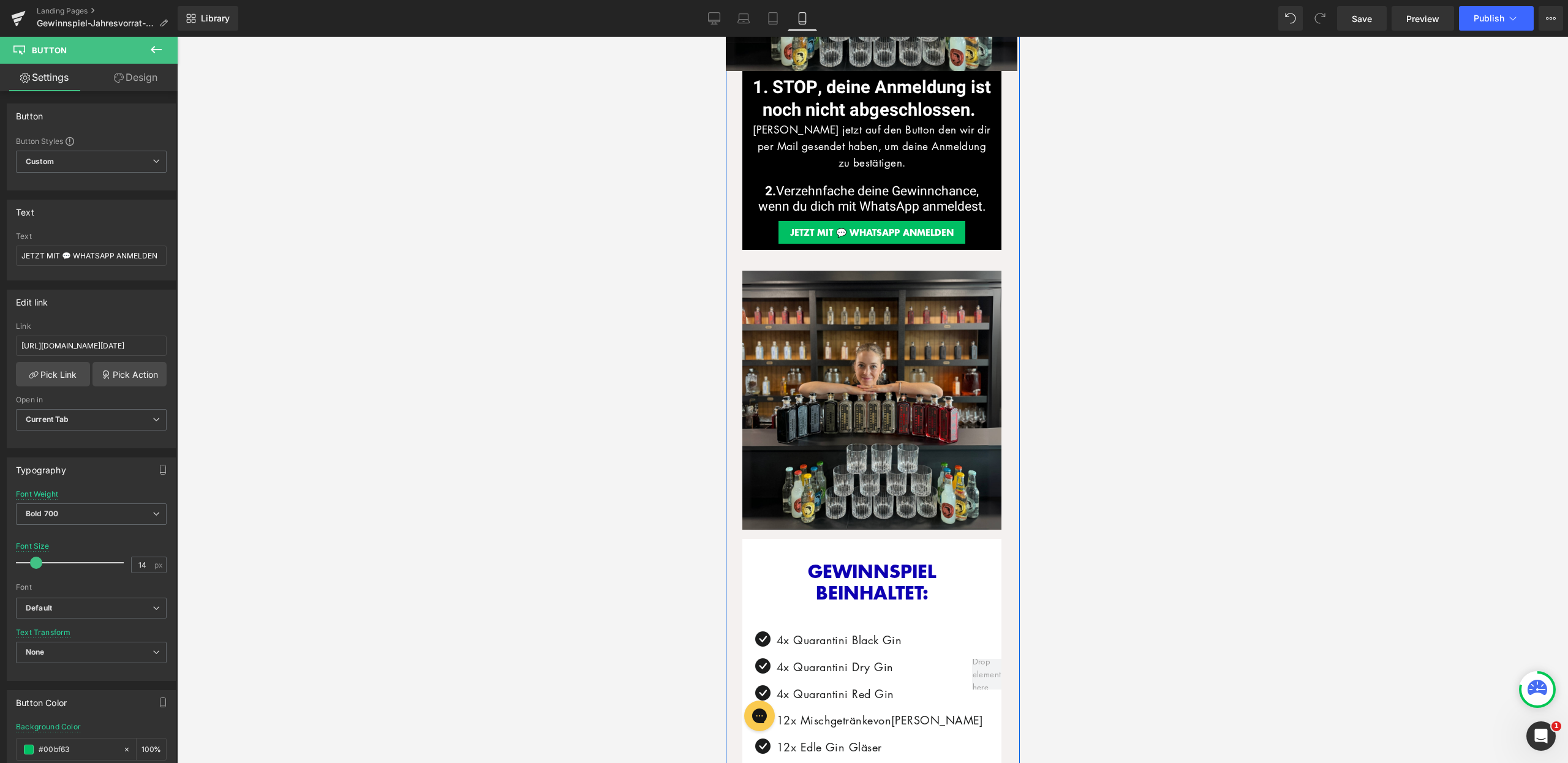
scroll to position [63, 0]
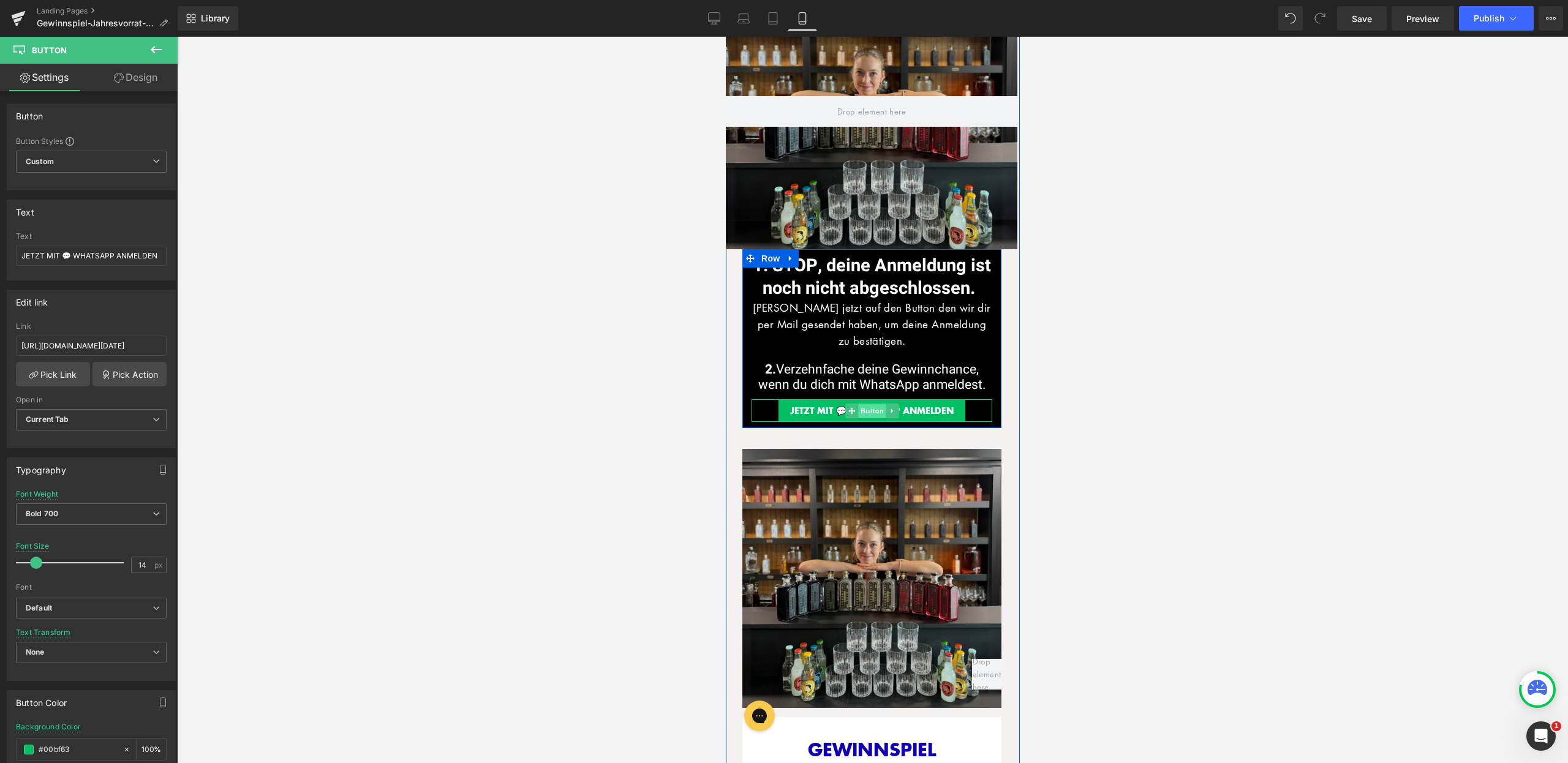
click at [858, 408] on span "Button" at bounding box center [872, 410] width 28 height 14
drag, startPoint x: 103, startPoint y: 345, endPoint x: 186, endPoint y: 345, distance: 83.0
click at [186, 345] on div "Button You are previewing how the will restyle your page. You can not edit Elem…" at bounding box center [784, 392] width 1568 height 784
paste input "aug"
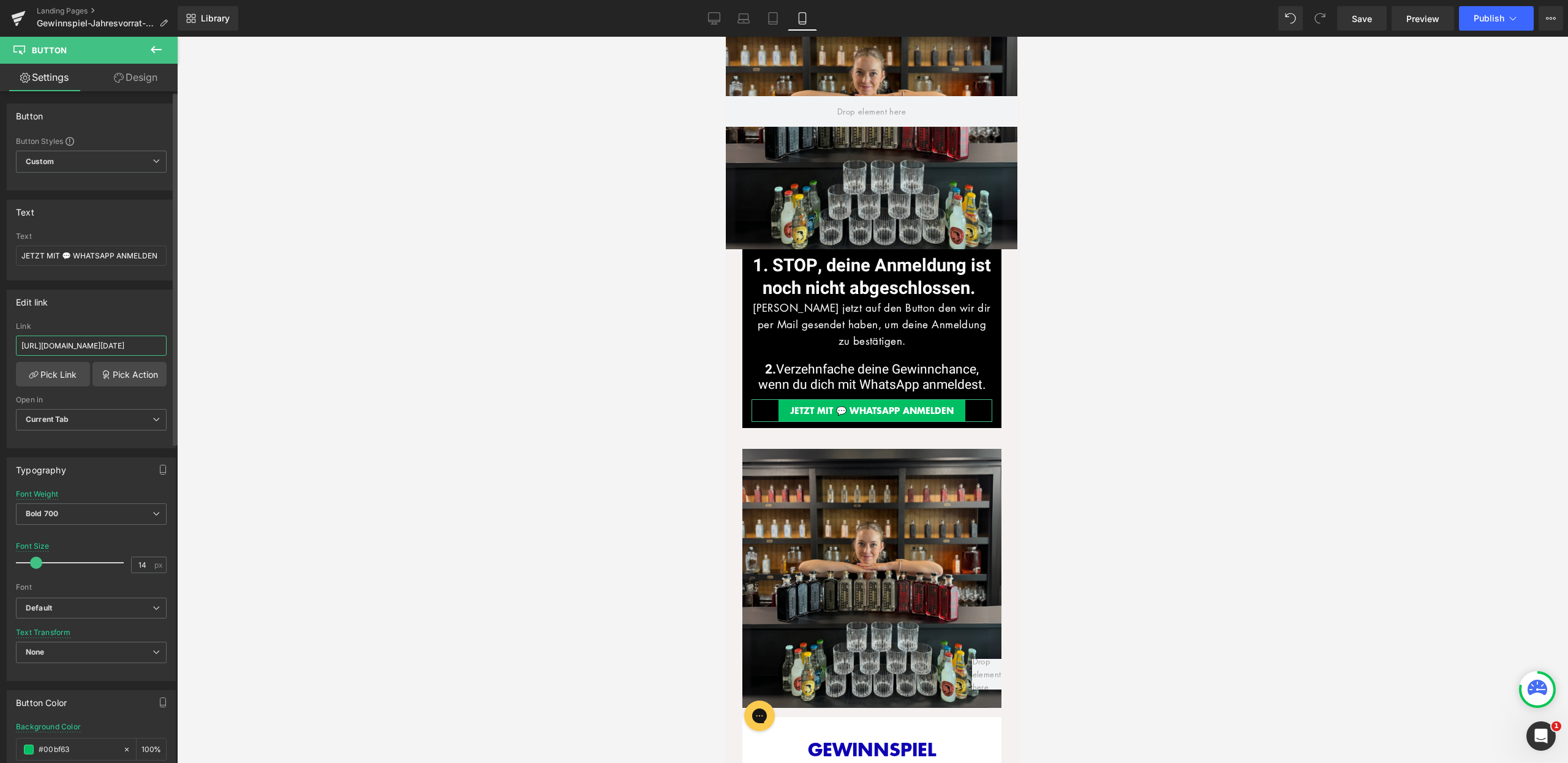
scroll to position [0, 96]
type input "https://quarantini.de/gewinnspiel-jahresvorrat-aug2025-whatsapp"
click at [120, 306] on div "Edit link" at bounding box center [91, 302] width 168 height 24
click at [773, 20] on icon at bounding box center [773, 18] width 12 height 12
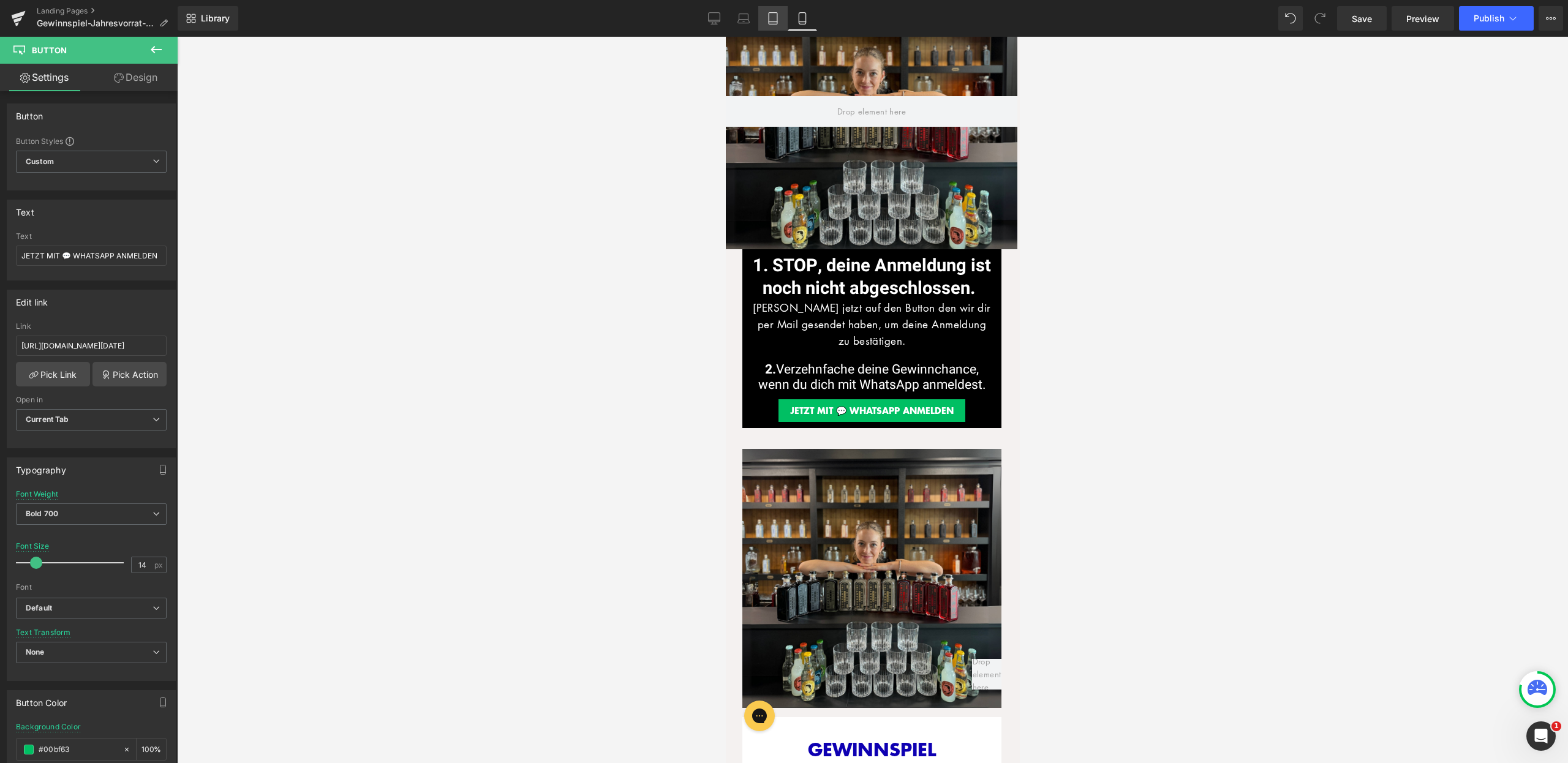
type input "16"
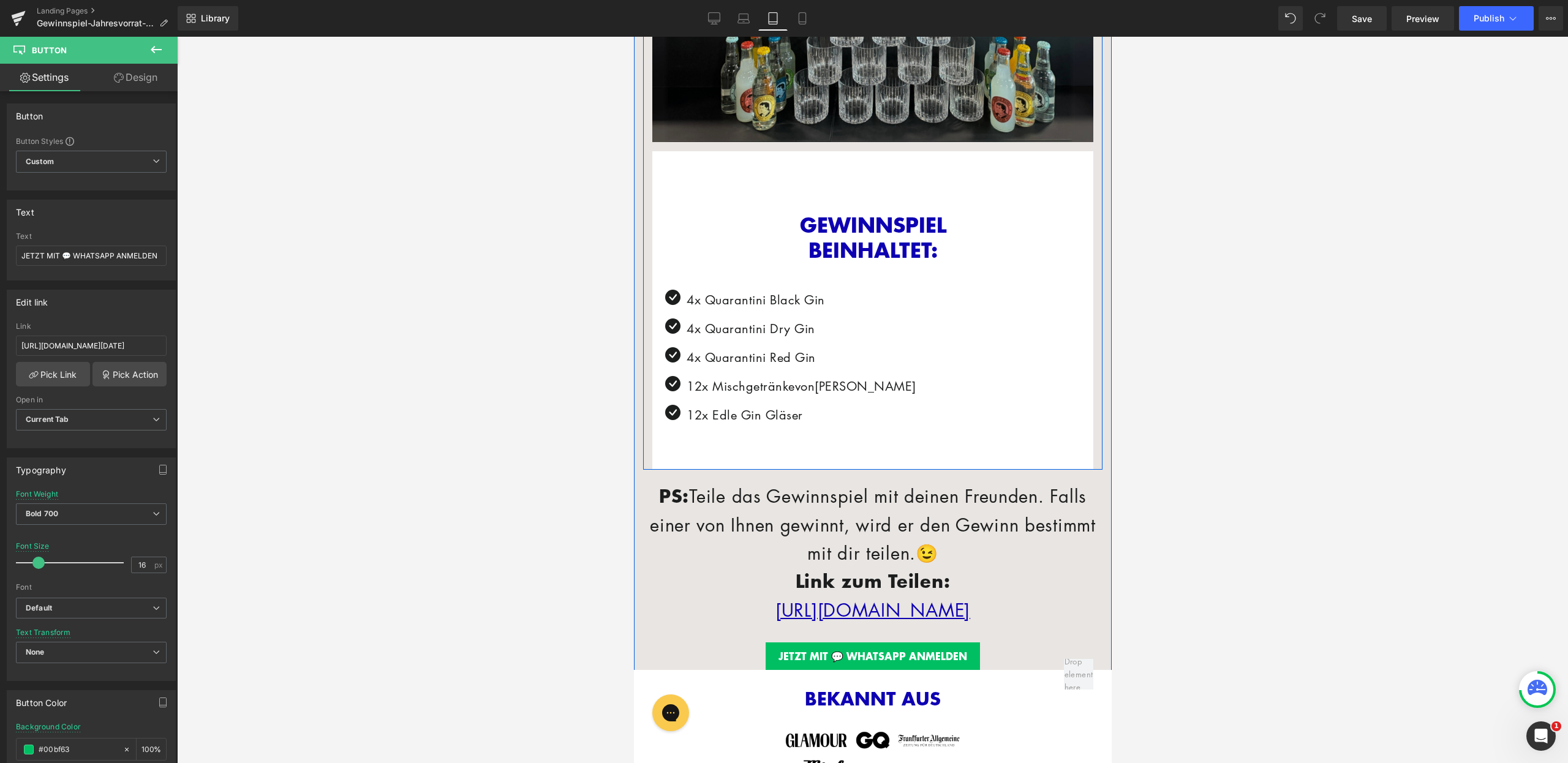
scroll to position [672, 0]
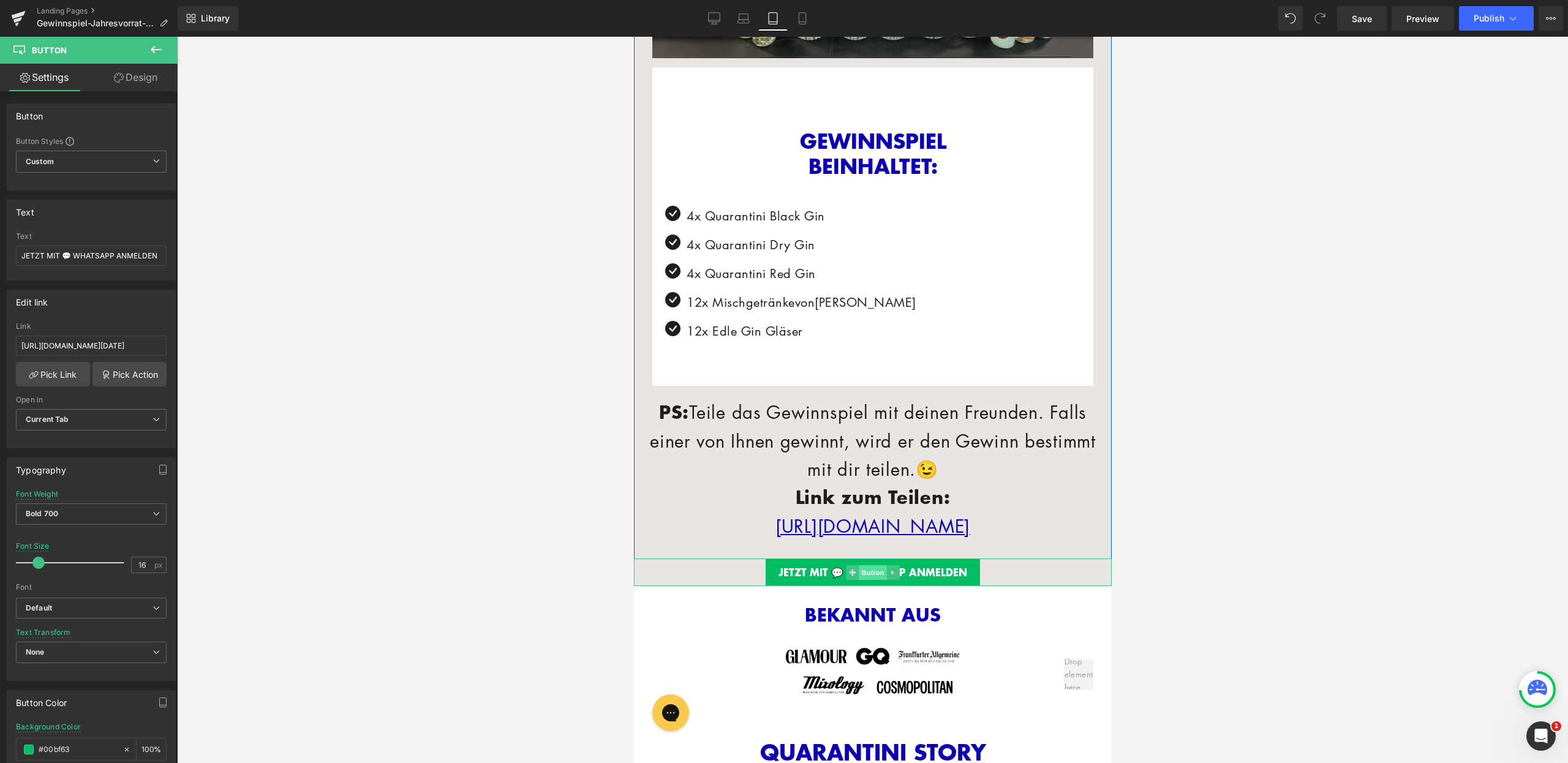
click at [877, 565] on span "Button" at bounding box center [872, 572] width 28 height 14
drag, startPoint x: 111, startPoint y: 346, endPoint x: 204, endPoint y: 349, distance: 93.0
click at [204, 349] on div "Button You are previewing how the will restyle your page. You can not edit Elem…" at bounding box center [784, 392] width 1568 height 784
click at [743, 20] on icon at bounding box center [744, 21] width 11 height 4
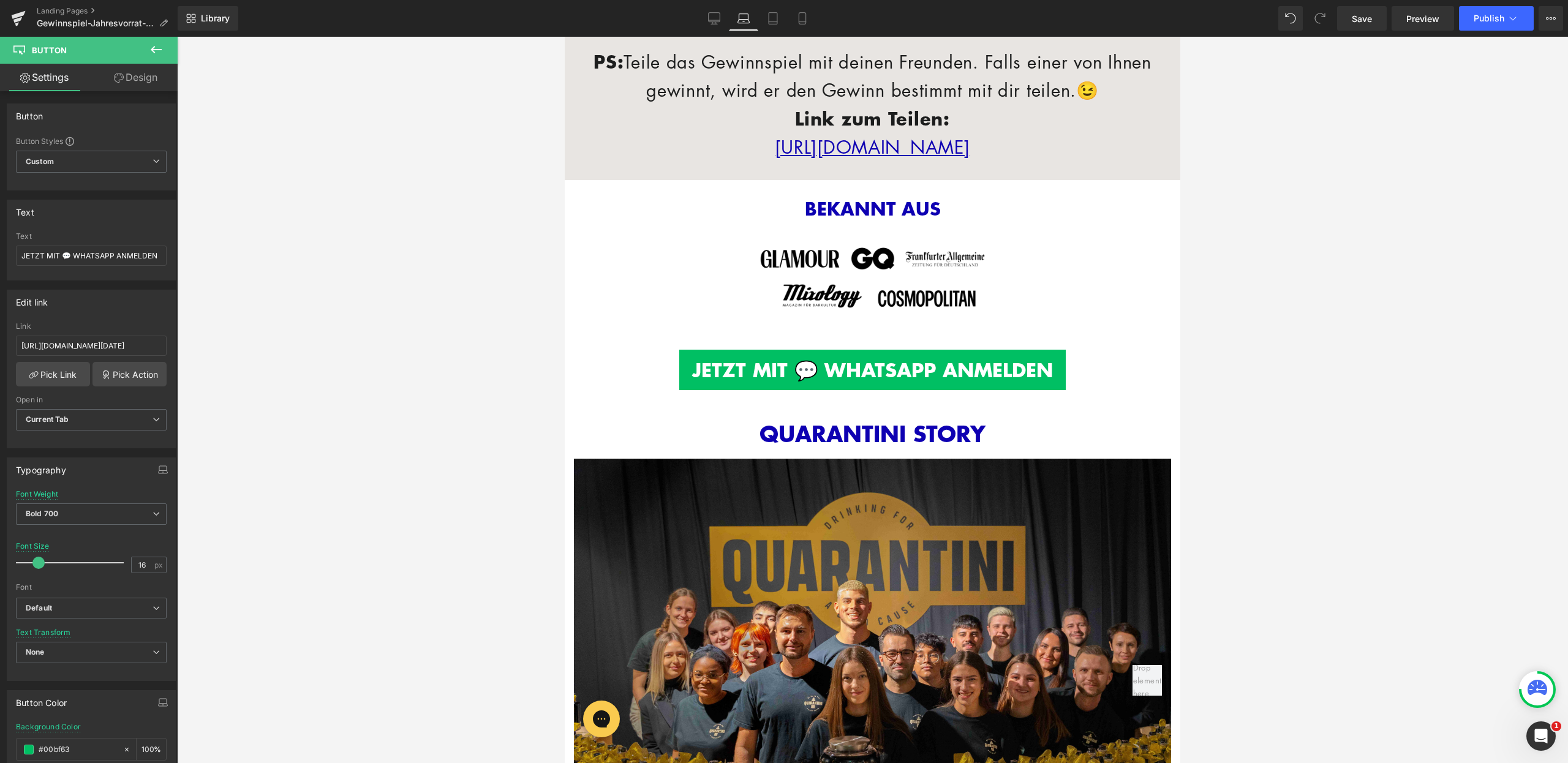
scroll to position [0, 0]
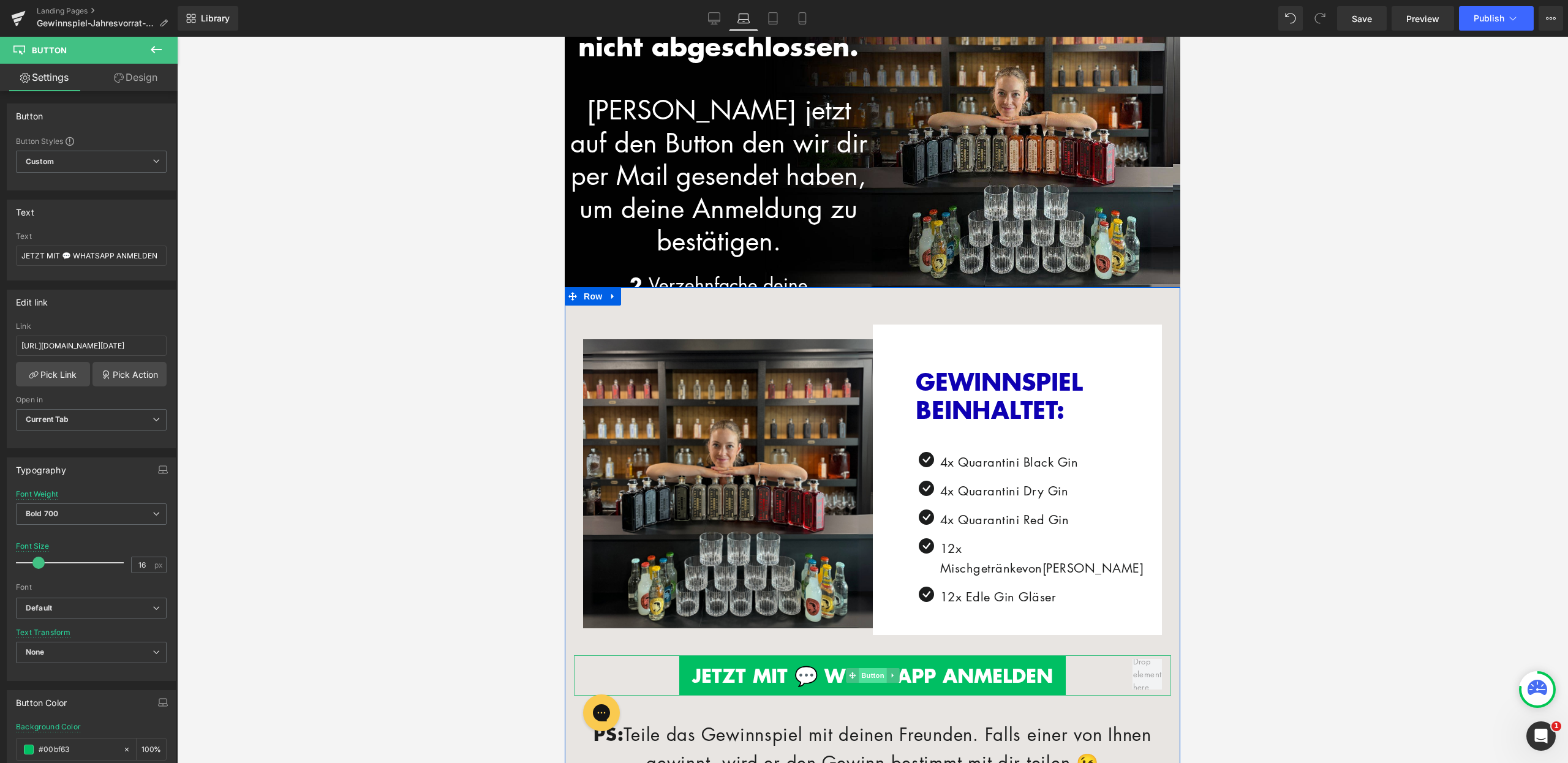
click at [871, 673] on span "Button" at bounding box center [872, 675] width 28 height 14
drag, startPoint x: 125, startPoint y: 349, endPoint x: 212, endPoint y: 353, distance: 87.1
click at [212, 353] on div "Button You are previewing how the will restyle your page. You can not edit Elem…" at bounding box center [784, 392] width 1568 height 784
click at [708, 15] on icon at bounding box center [714, 18] width 12 height 12
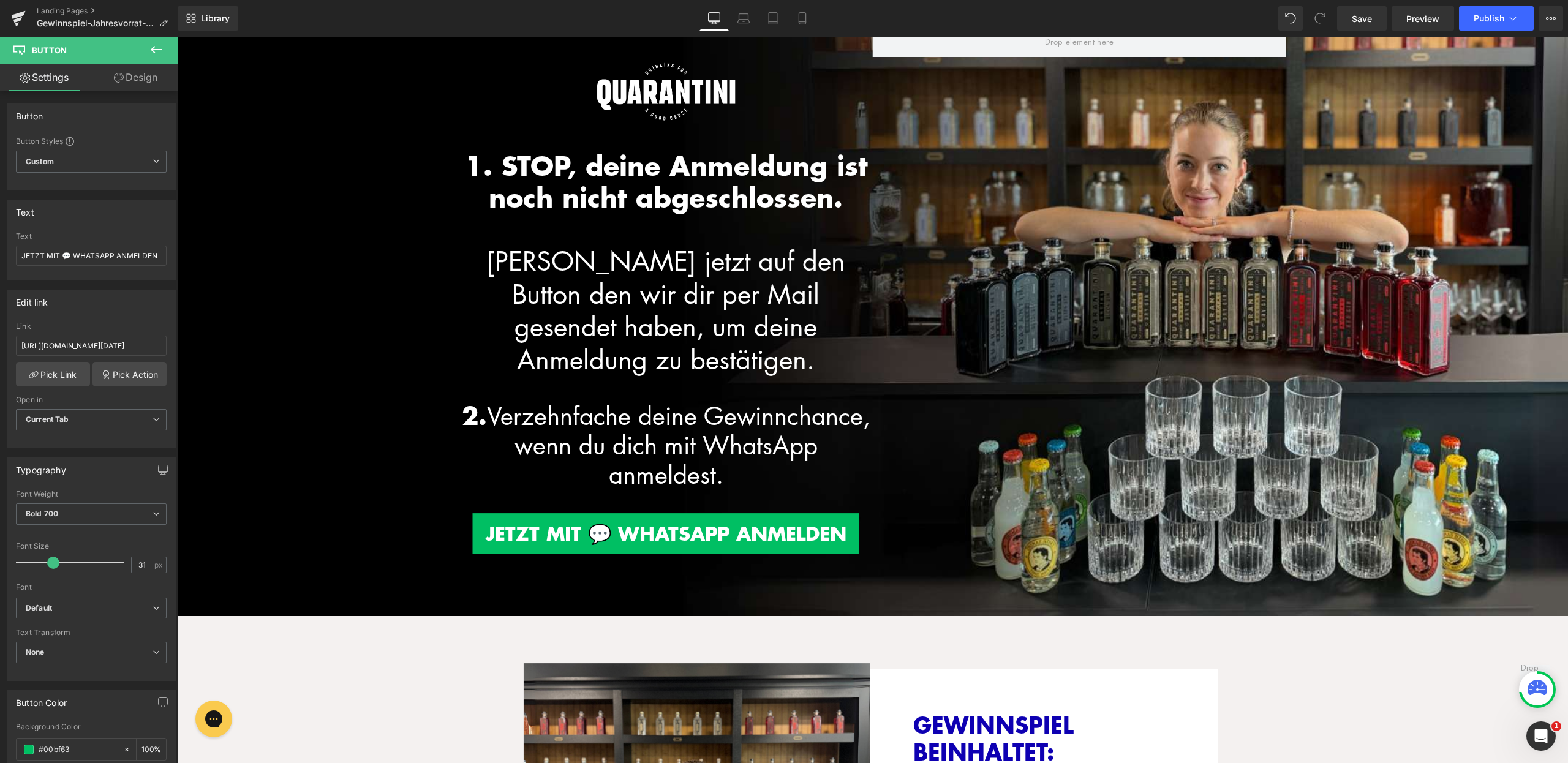
type input "100"
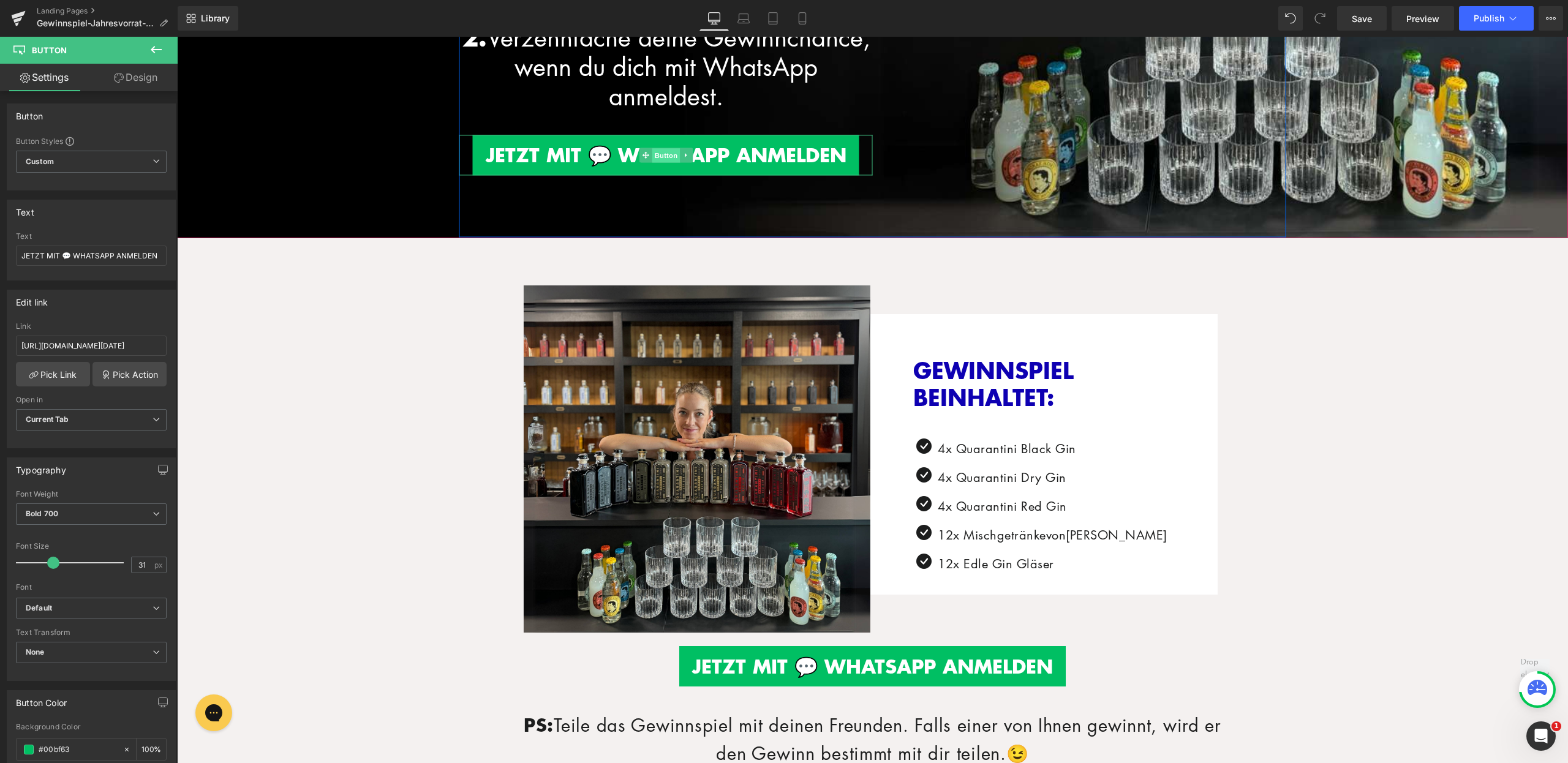
click at [661, 148] on span "Button" at bounding box center [665, 155] width 28 height 14
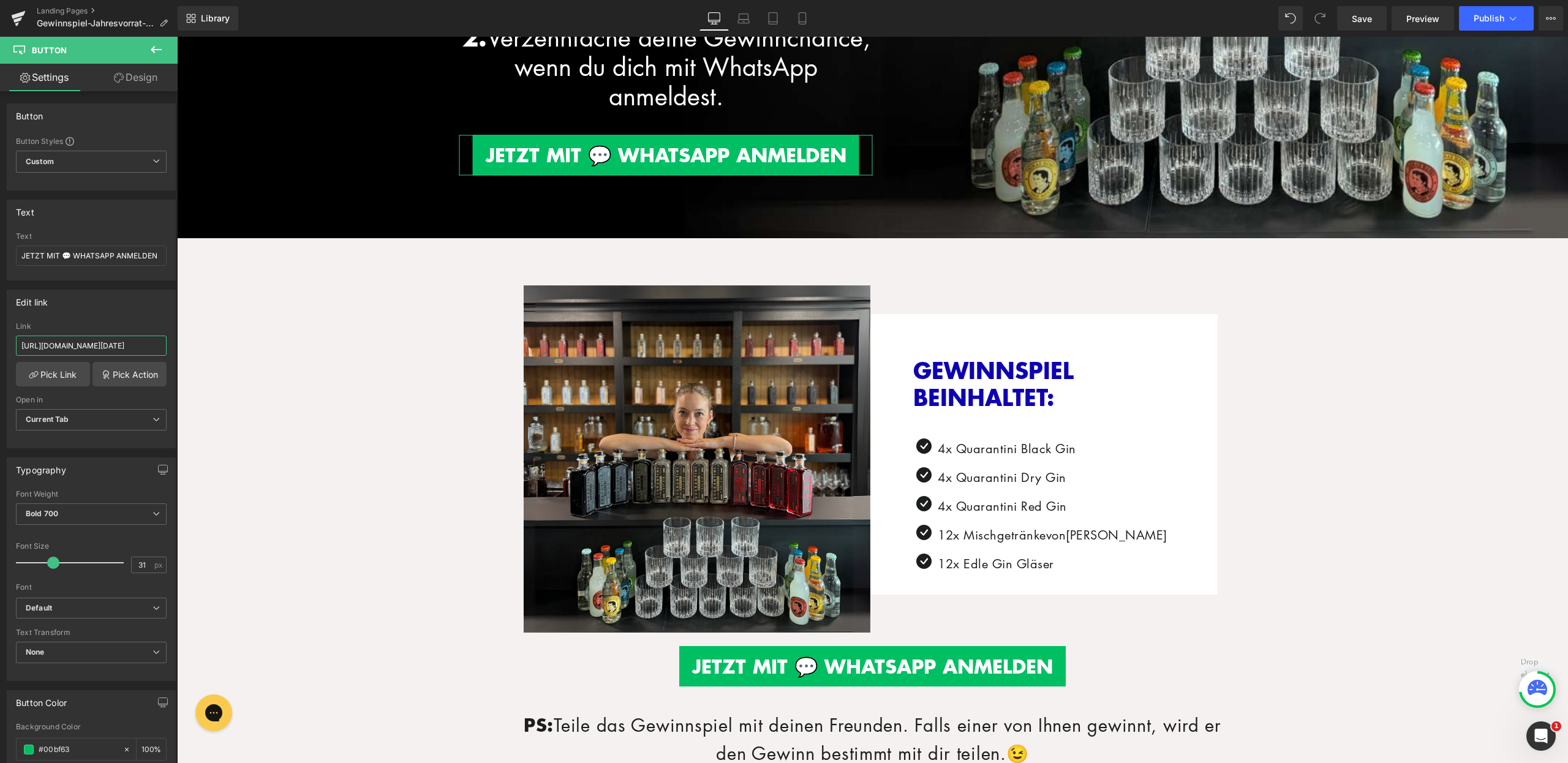
scroll to position [0, 96]
drag, startPoint x: 306, startPoint y: 384, endPoint x: 218, endPoint y: 352, distance: 93.6
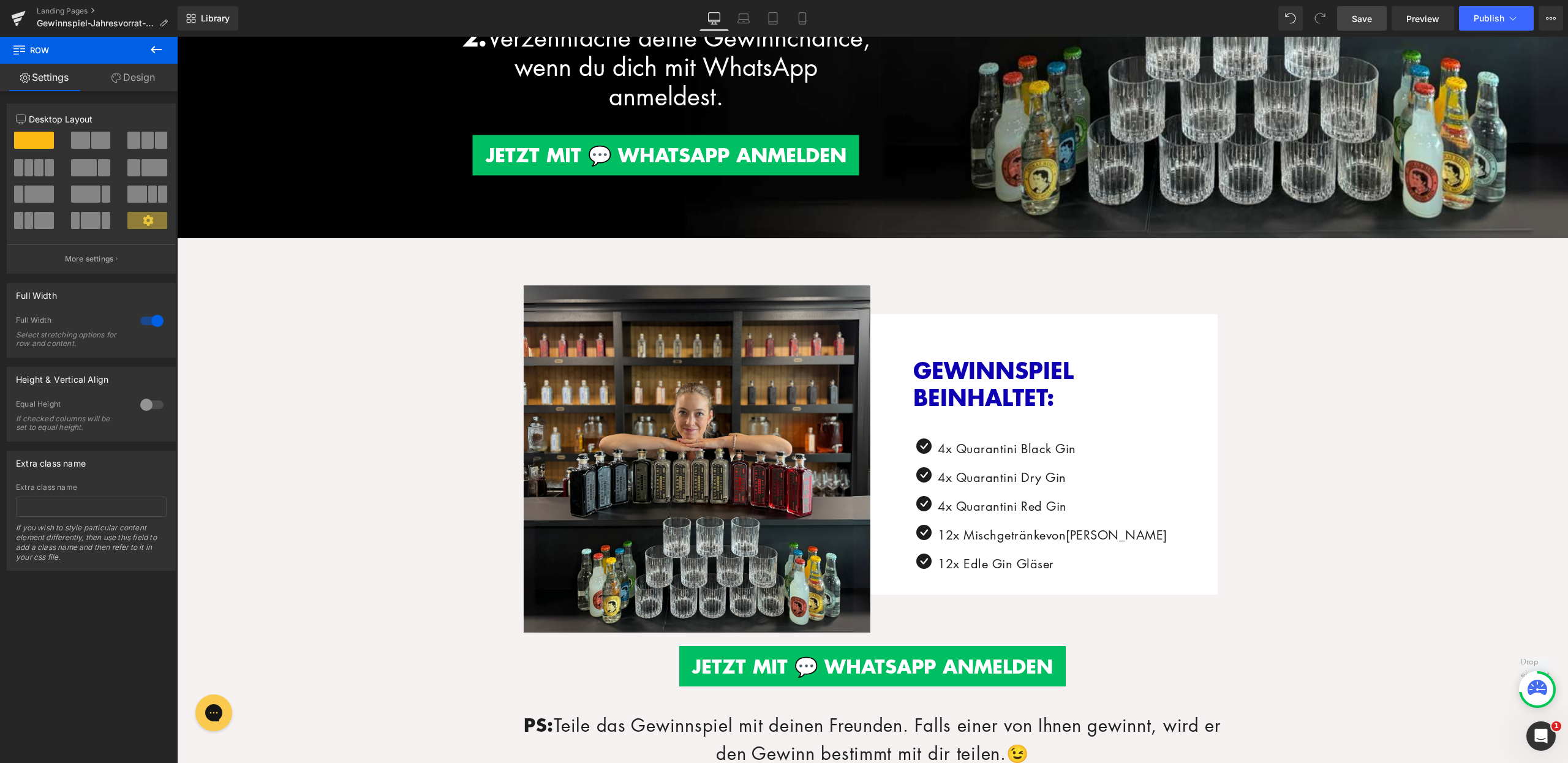
click at [1366, 20] on span "Save" at bounding box center [1362, 18] width 21 height 13
click at [1367, 24] on span "Save" at bounding box center [1362, 18] width 21 height 13
click at [1363, 23] on span "Save" at bounding box center [1362, 18] width 21 height 13
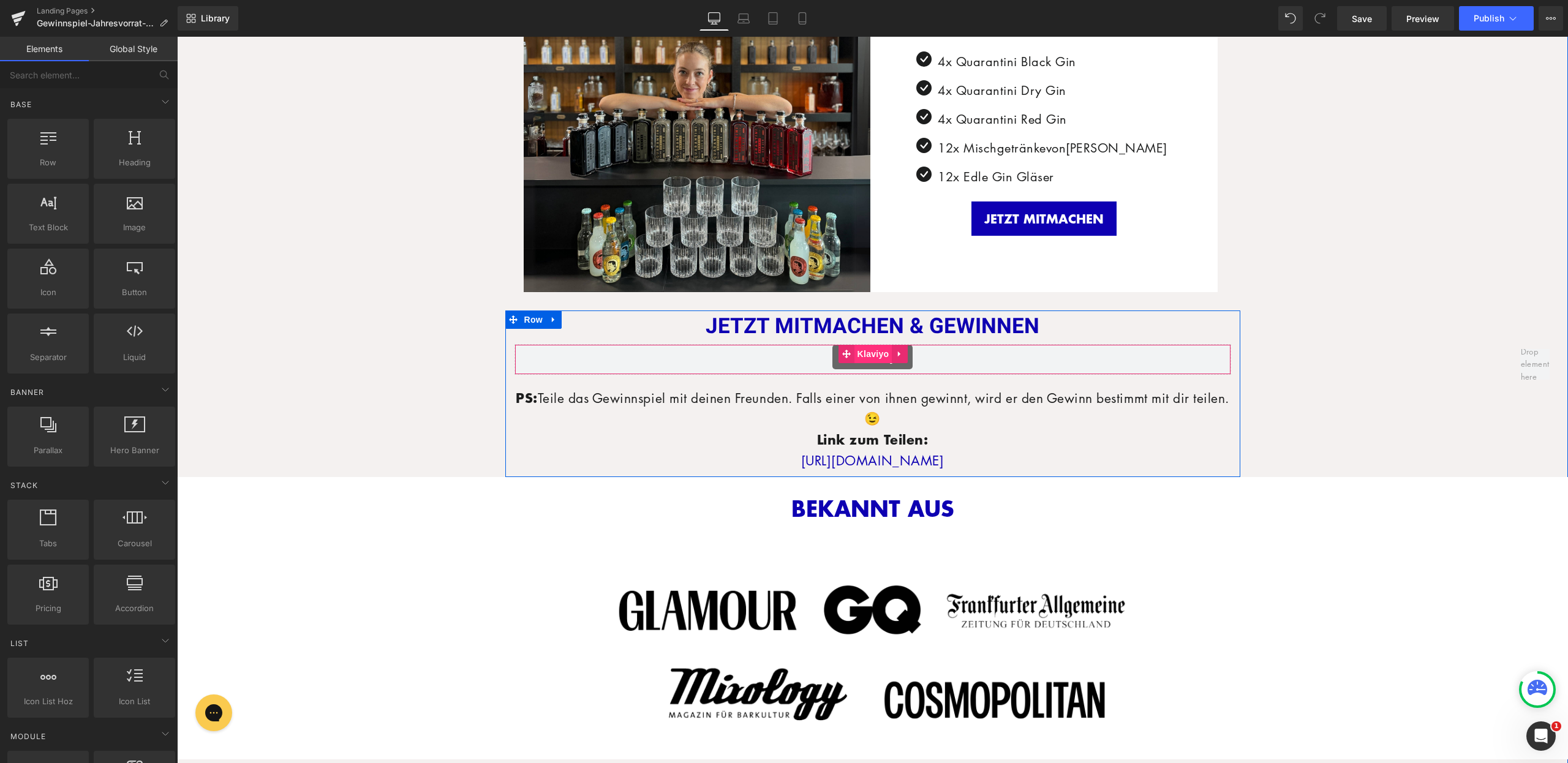
click at [865, 353] on span "Klaviyo" at bounding box center [874, 354] width 38 height 18
click at [865, 347] on span "Klaviyo" at bounding box center [874, 354] width 38 height 18
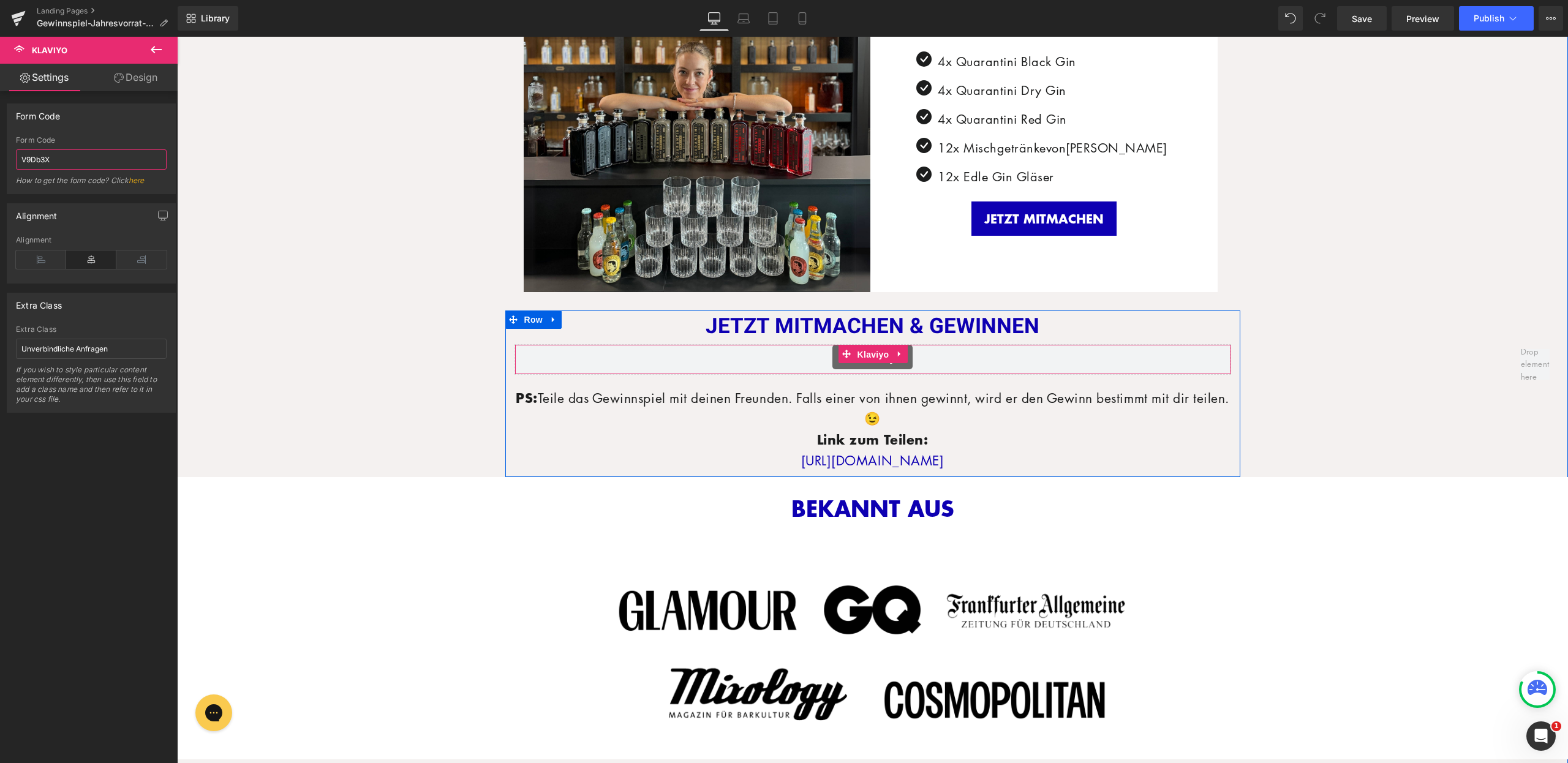
click at [0, 159] on div "Form Code V9Db3X Form Code V9Db3X How to get the form code? Click here" at bounding box center [91, 144] width 183 height 100
paste input "<div class="klaviyo-form-V9Db3X"></div>"
click at [126, 124] on div "Form Code" at bounding box center [91, 116] width 168 height 24
click at [806, 11] on link "Mobile" at bounding box center [802, 18] width 30 height 24
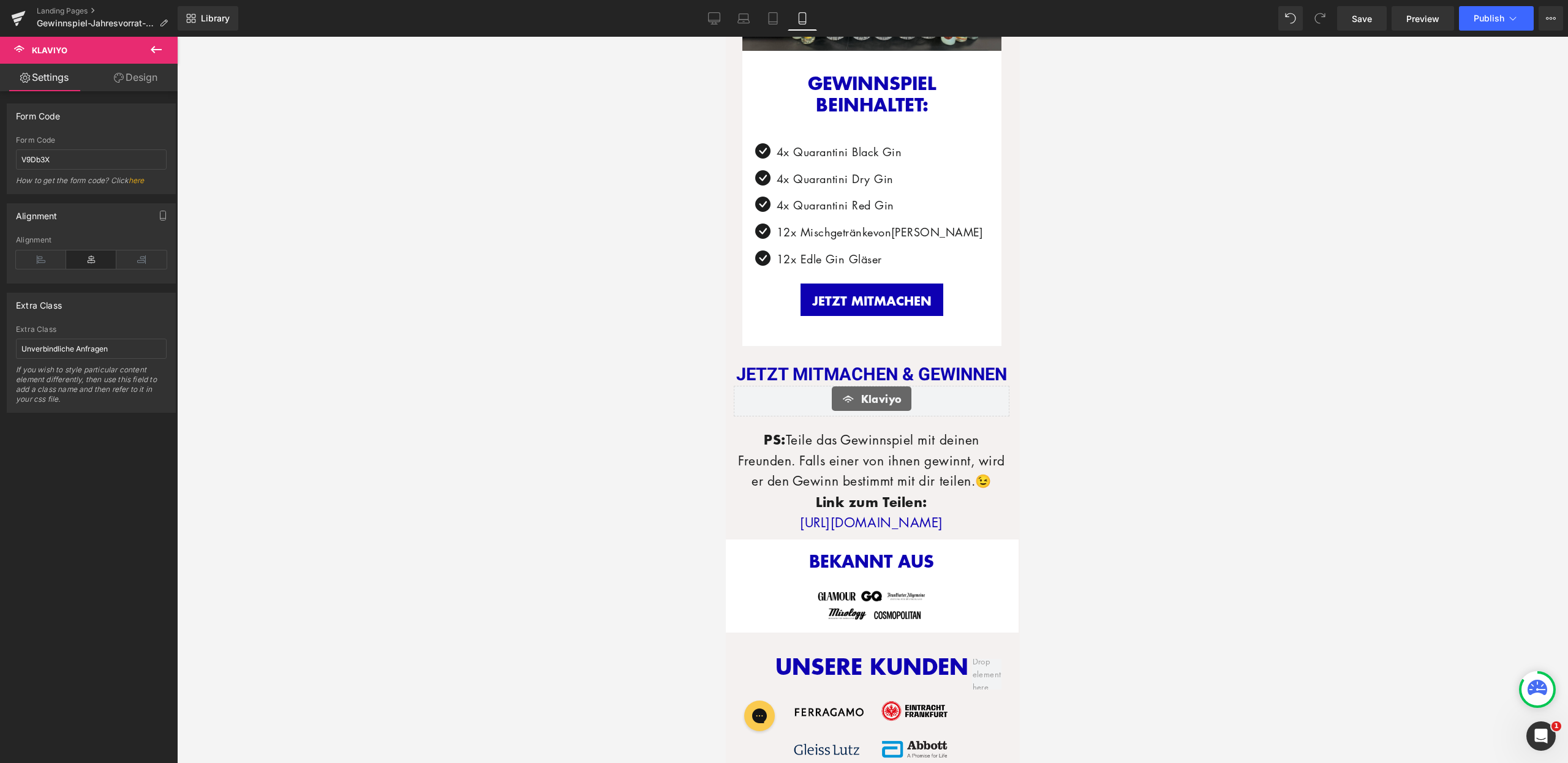
scroll to position [834, 0]
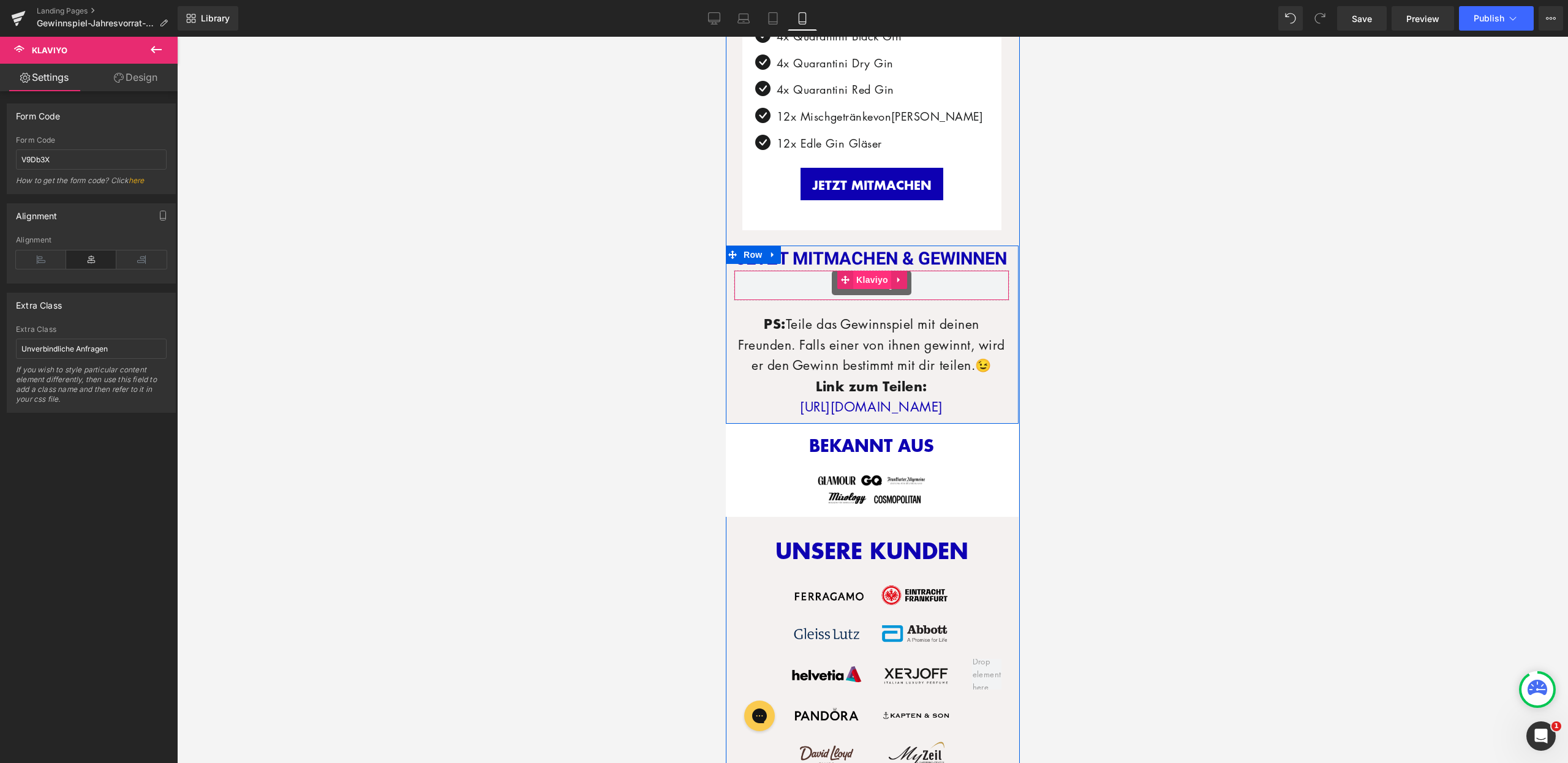
click at [867, 281] on span "Klaviyo" at bounding box center [872, 280] width 38 height 18
drag, startPoint x: 97, startPoint y: 161, endPoint x: 0, endPoint y: 160, distance: 97.0
click at [0, 160] on div "Form Code V9Db3X Form Code V9Db3X How to get the form code? Click here" at bounding box center [91, 144] width 183 height 100
paste input "<div class="klaviyo-form-V9Db3X"></div>"
type input "V9Db3X"
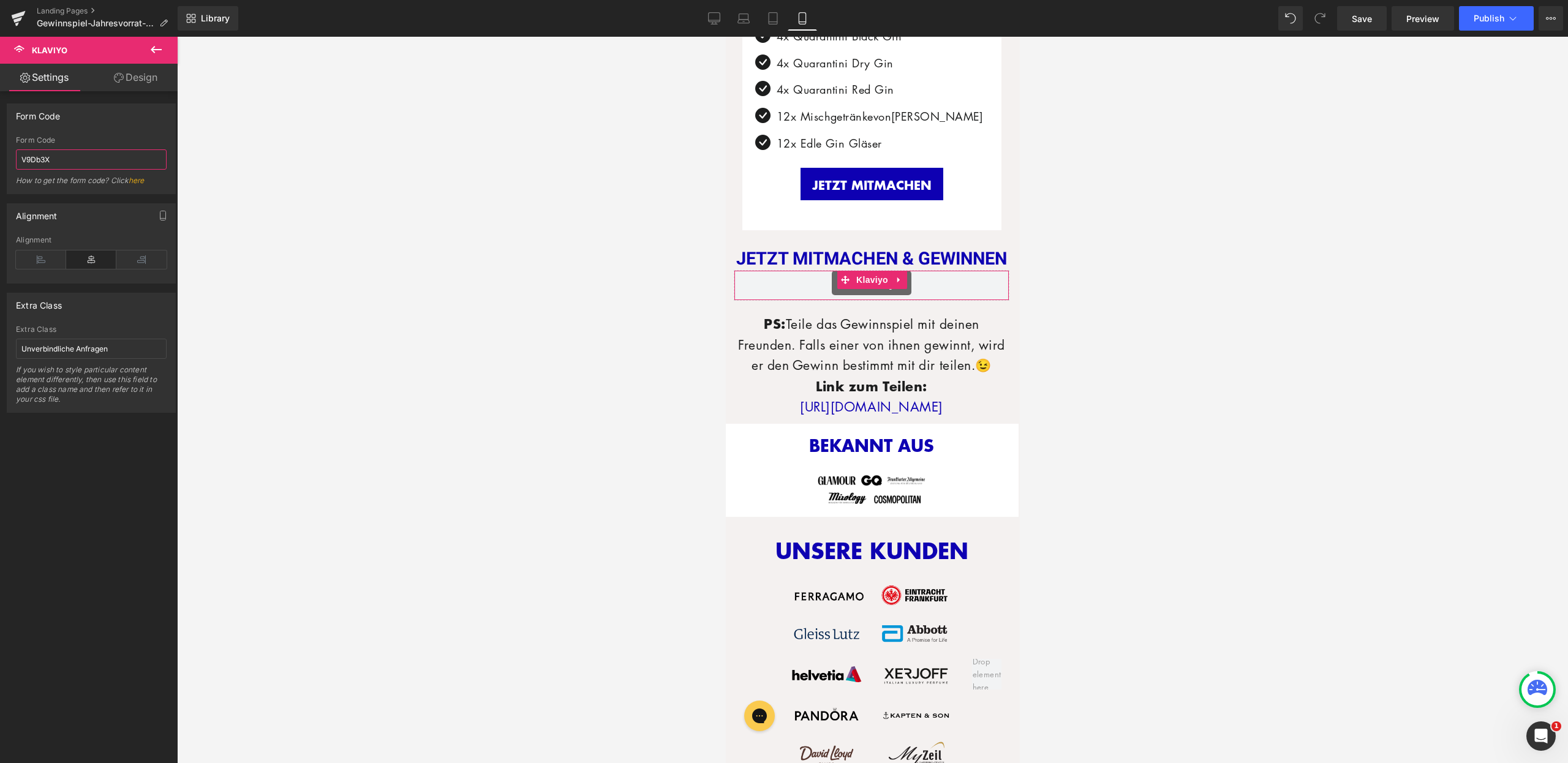
scroll to position [0, 0]
click at [126, 119] on div "Form Code" at bounding box center [91, 116] width 168 height 24
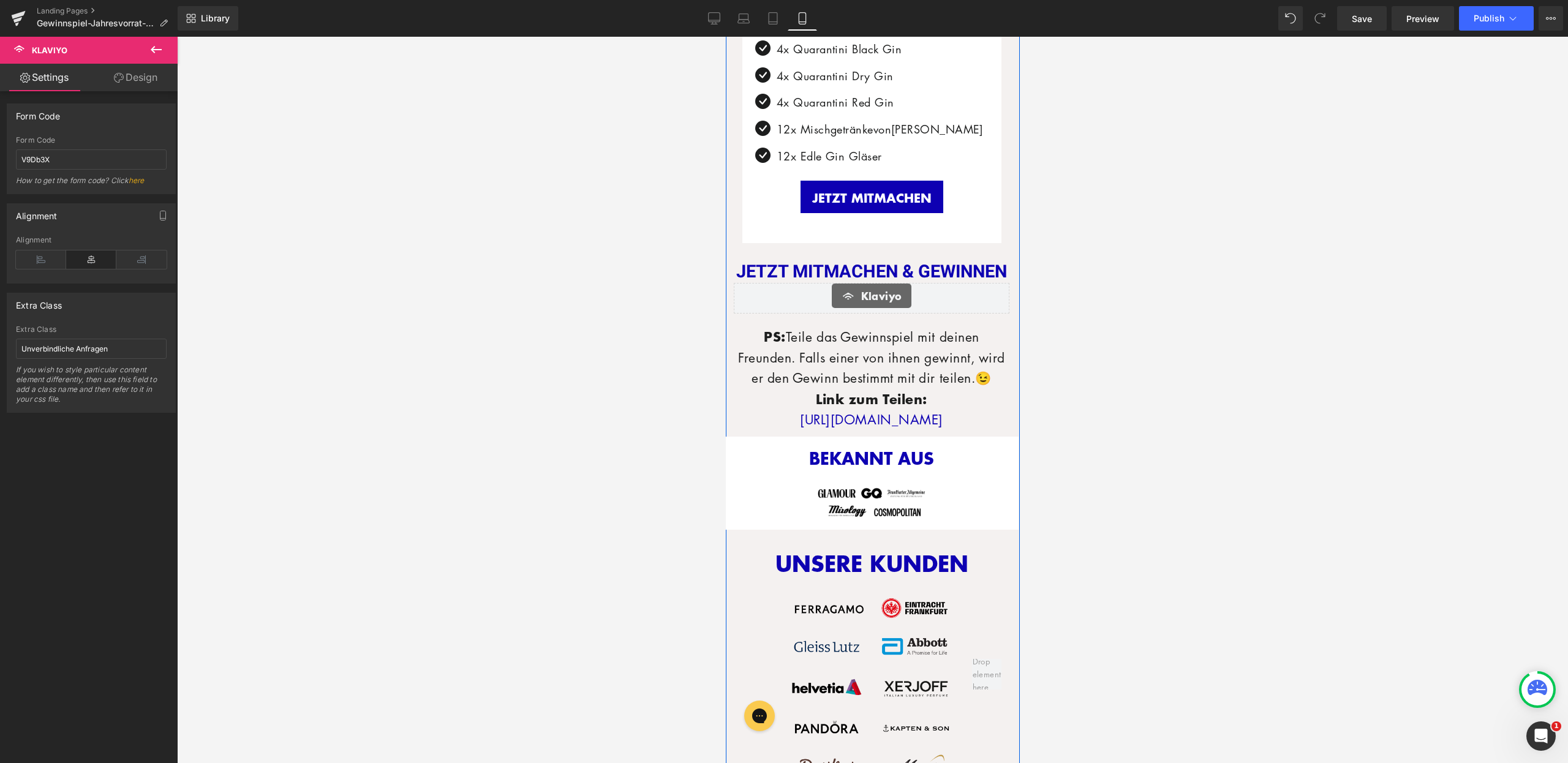
scroll to position [806, 0]
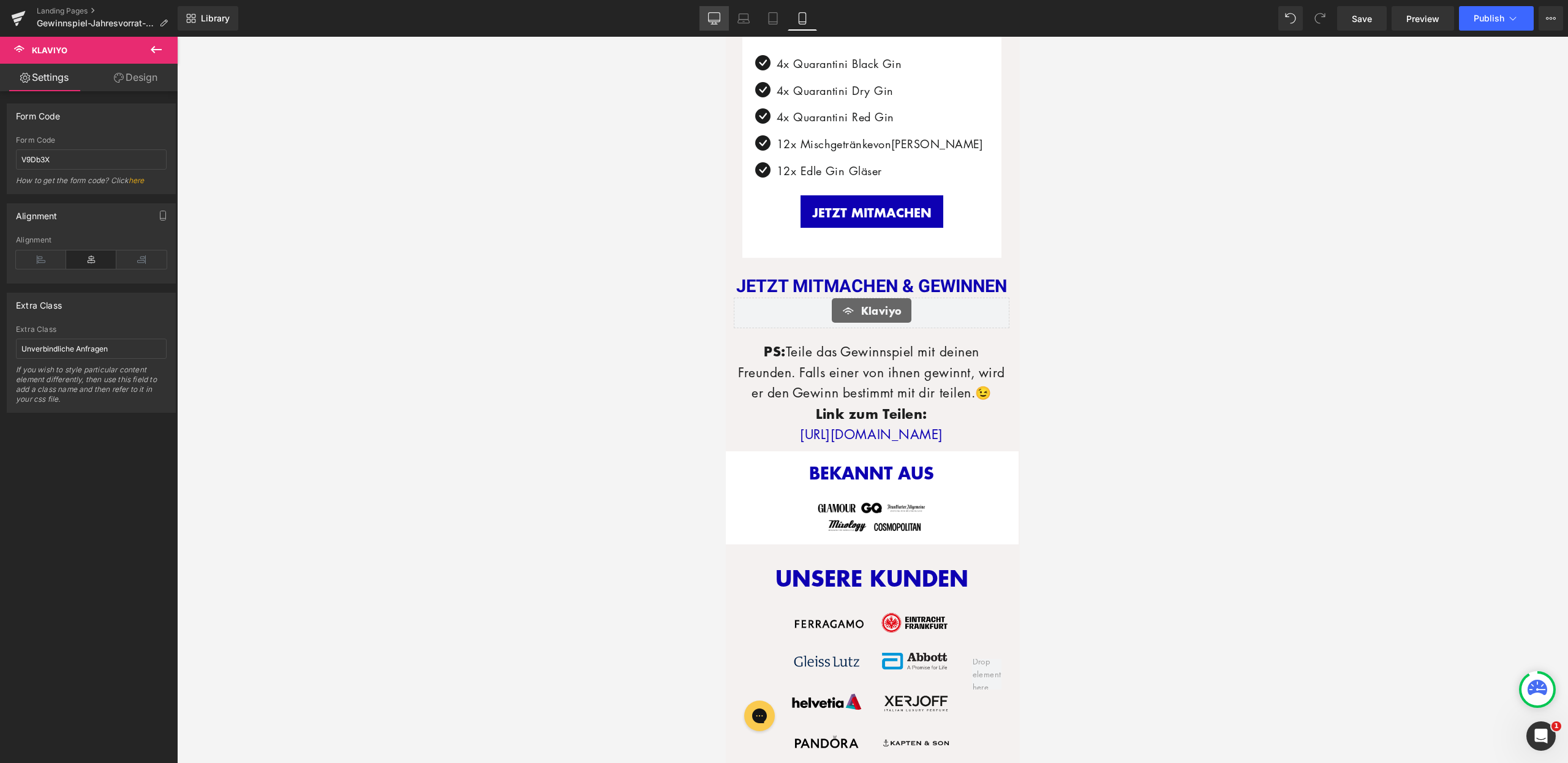
click at [722, 17] on link "Desktop" at bounding box center [714, 18] width 30 height 24
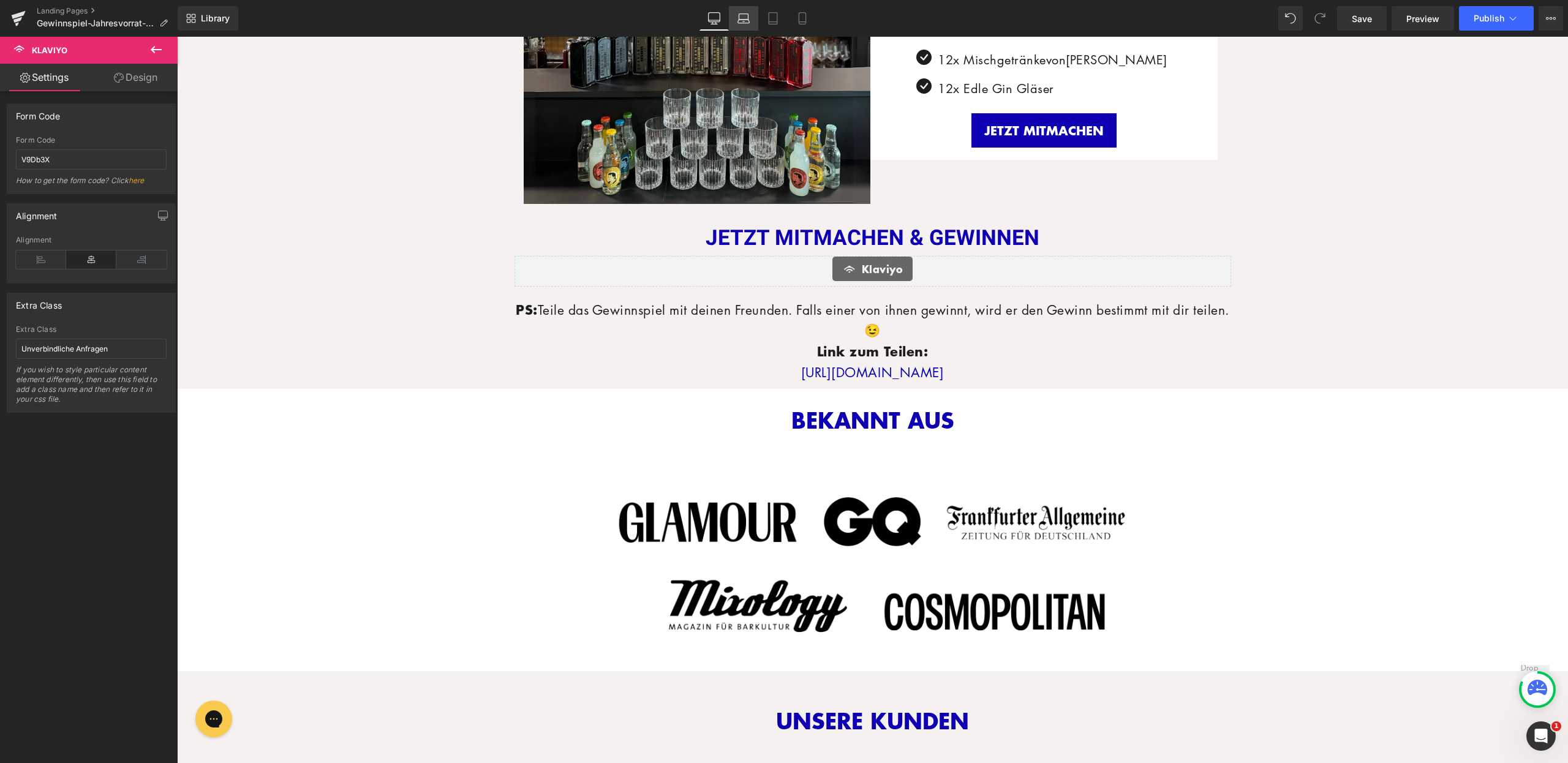
scroll to position [764, 0]
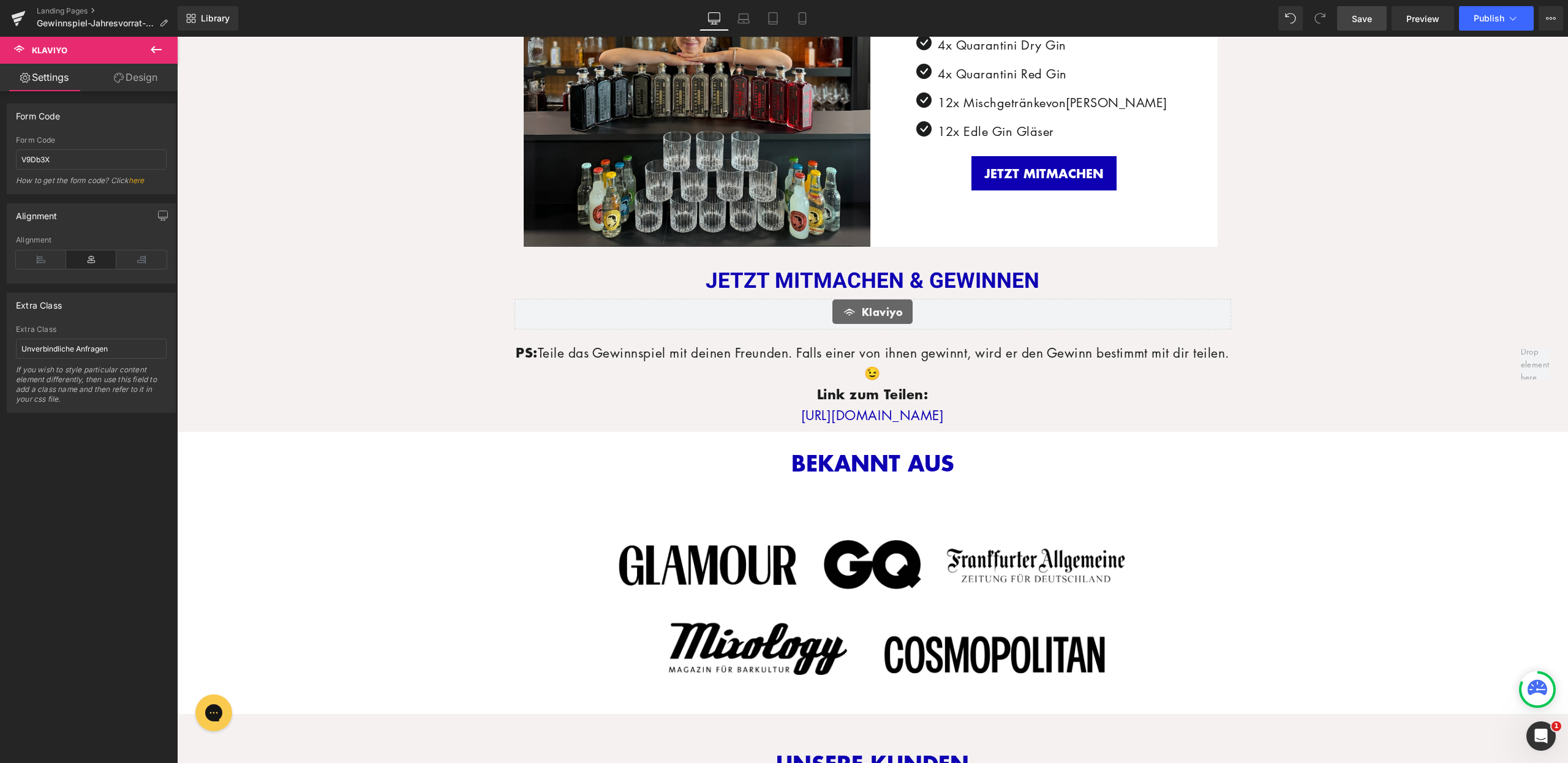
click at [1347, 10] on link "Save" at bounding box center [1362, 18] width 49 height 24
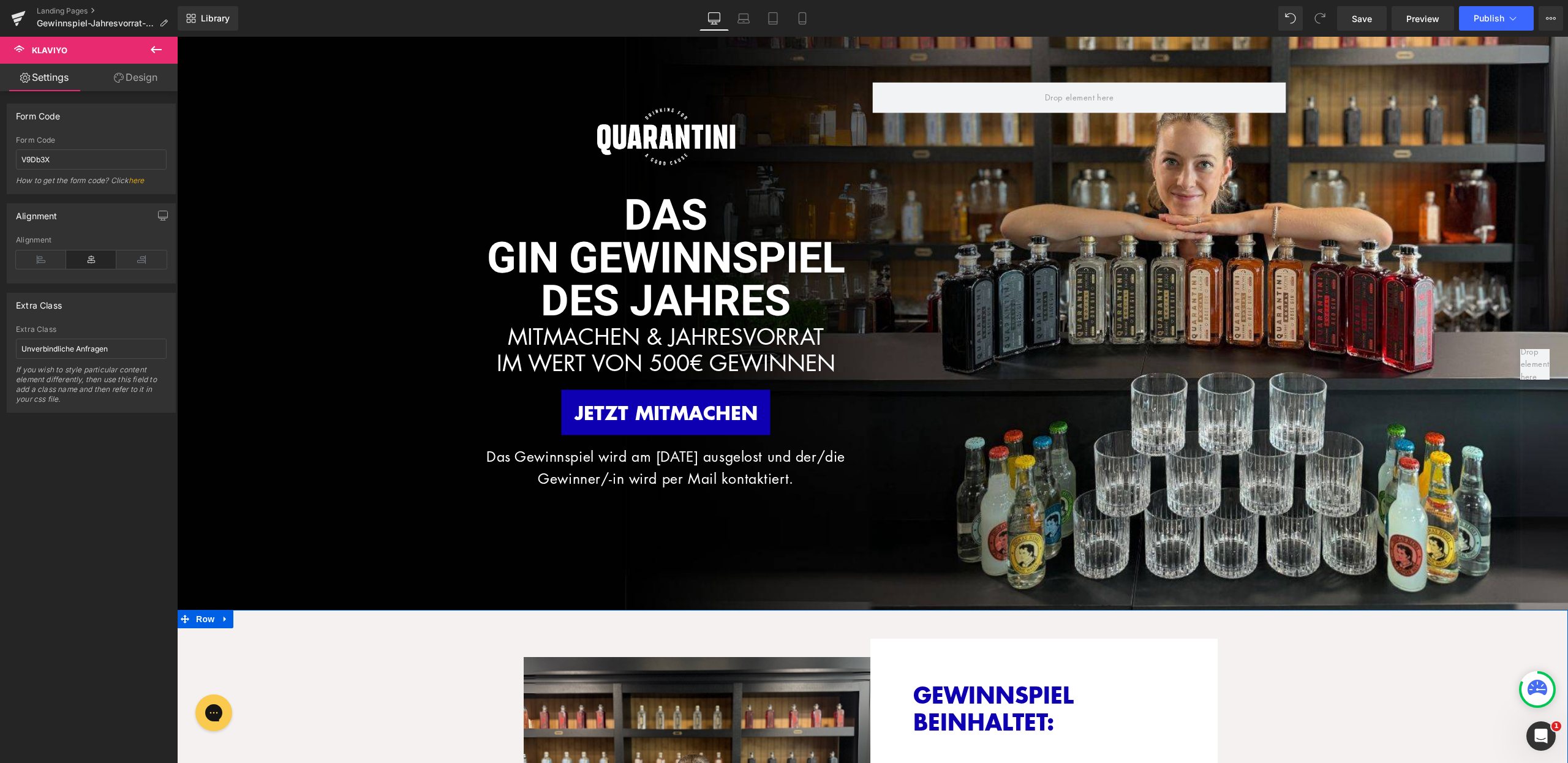
scroll to position [0, 0]
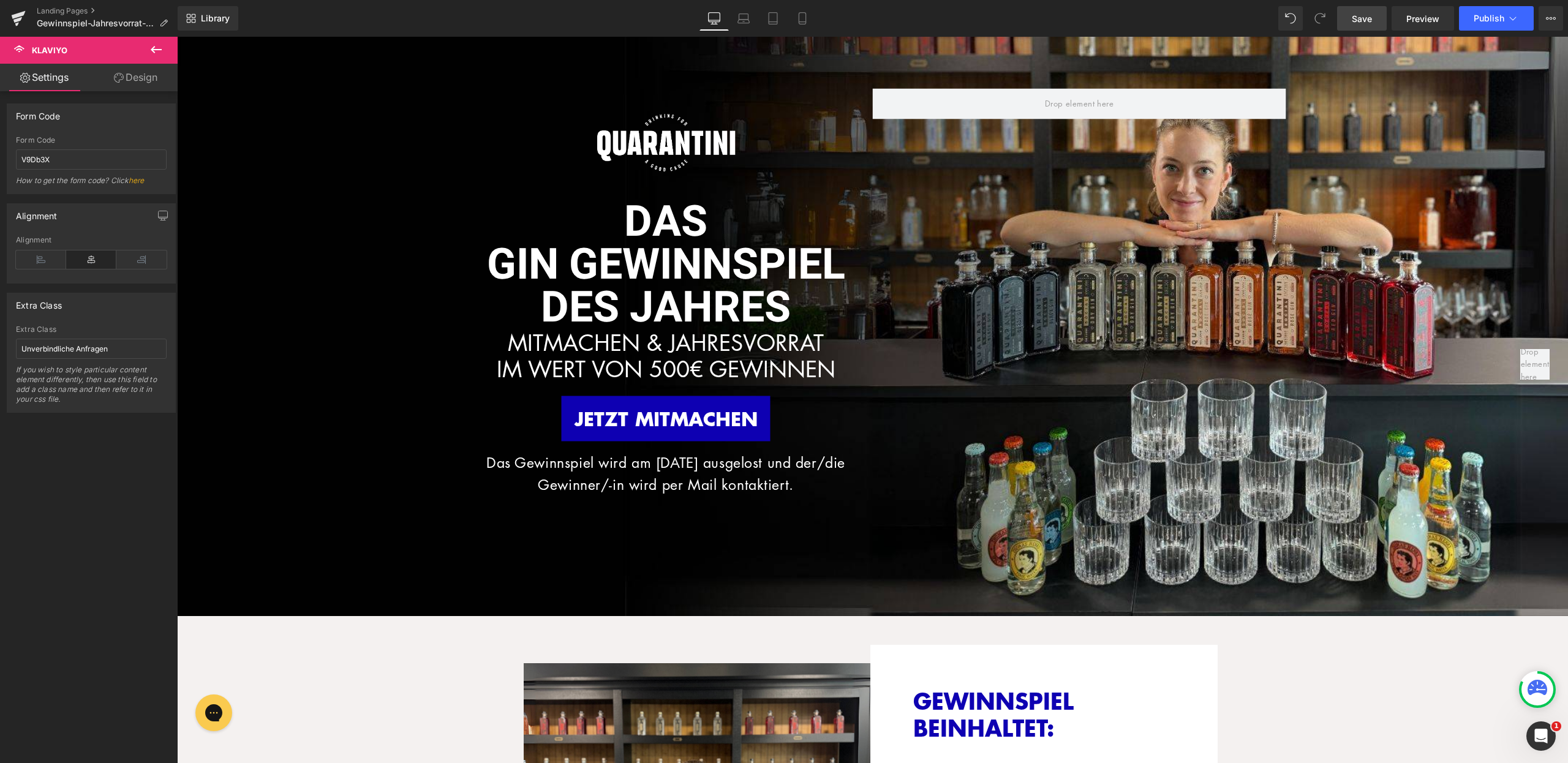
click at [1360, 14] on span "Save" at bounding box center [1362, 18] width 21 height 13
